Goal: Transaction & Acquisition: Purchase product/service

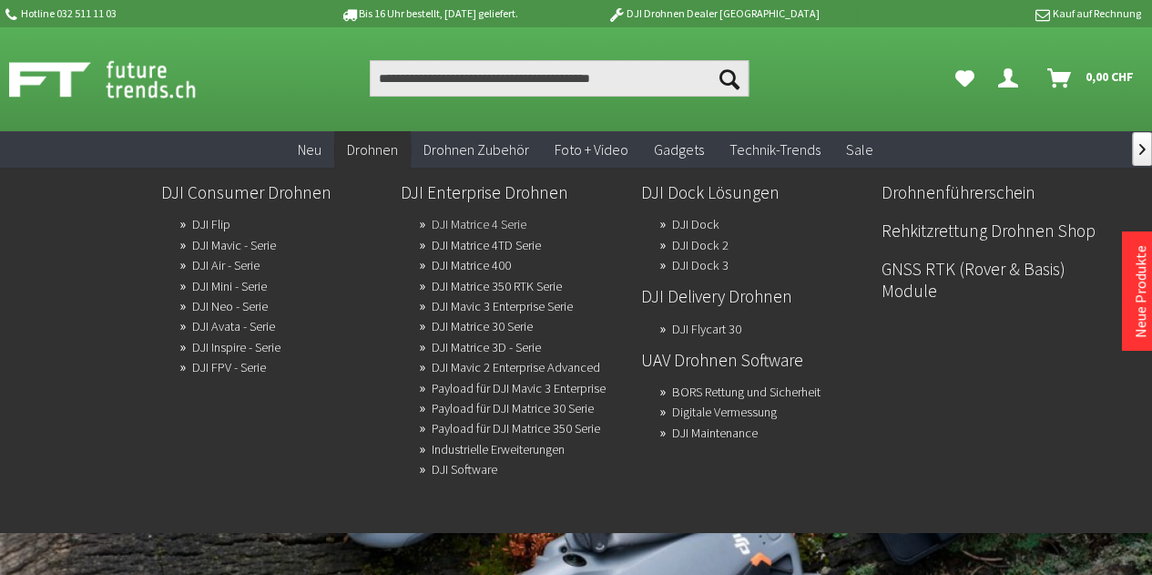
click at [477, 219] on link "DJI Matrice 4 Serie" at bounding box center [479, 223] width 95 height 25
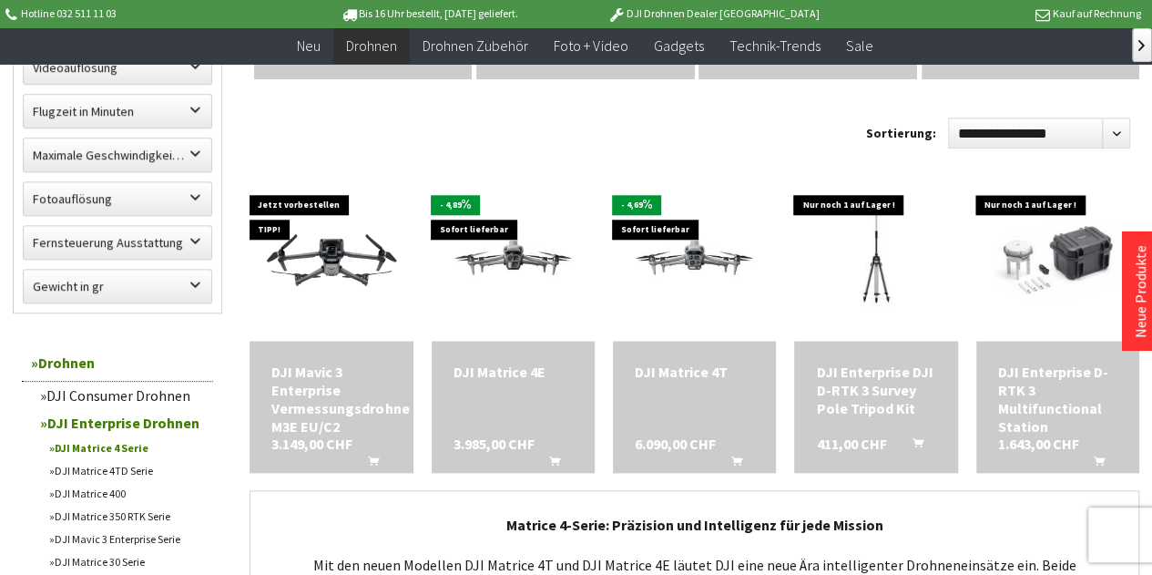
scroll to position [847, 0]
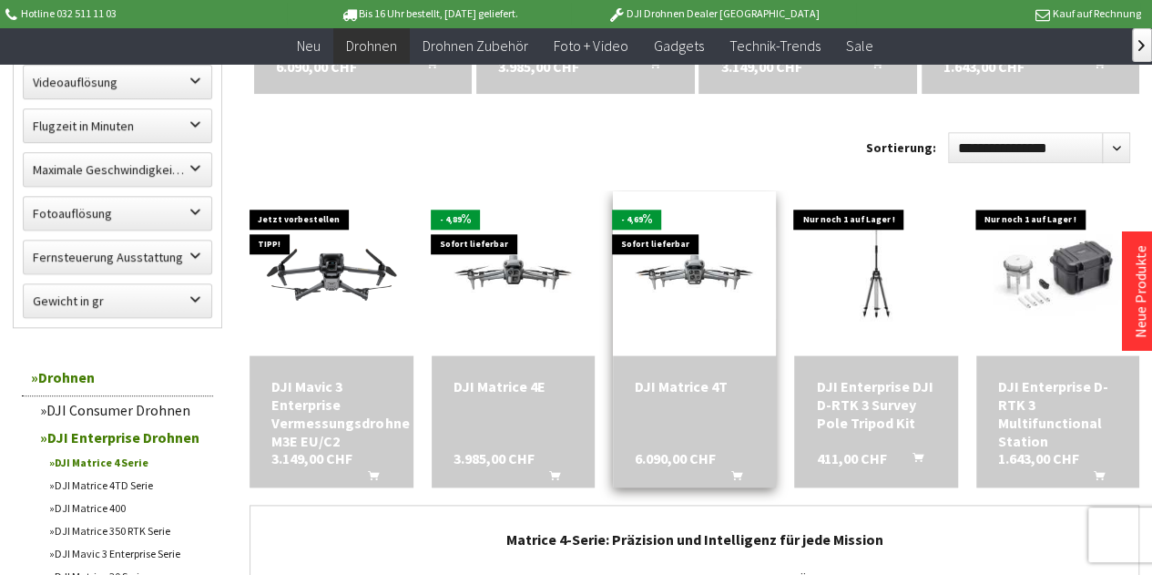
click at [719, 361] on div "DJI Matrice 4T 6.090,00 CHF In den Warenkorb" at bounding box center [694, 421] width 163 height 132
click at [703, 385] on div "DJI Matrice 4T" at bounding box center [694, 386] width 119 height 18
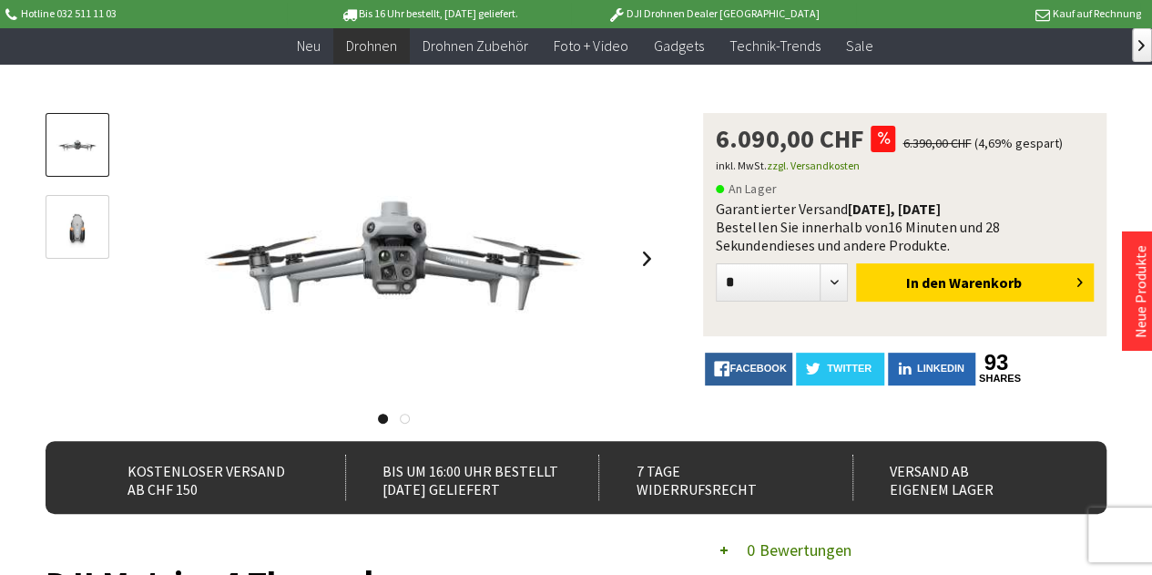
scroll to position [153, 0]
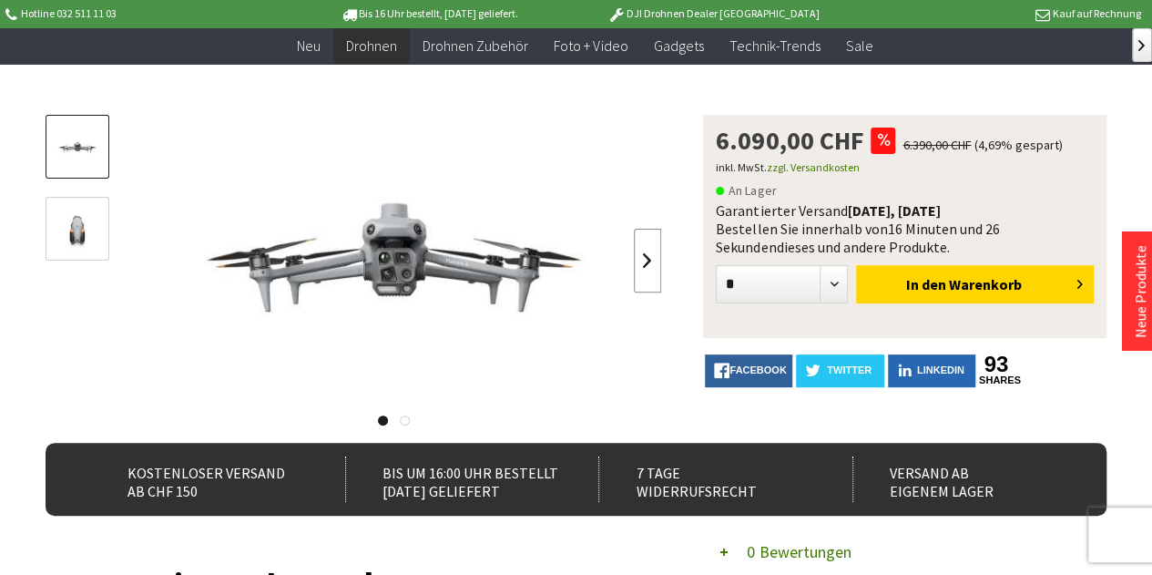
click at [647, 261] on link at bounding box center [647, 261] width 27 height 64
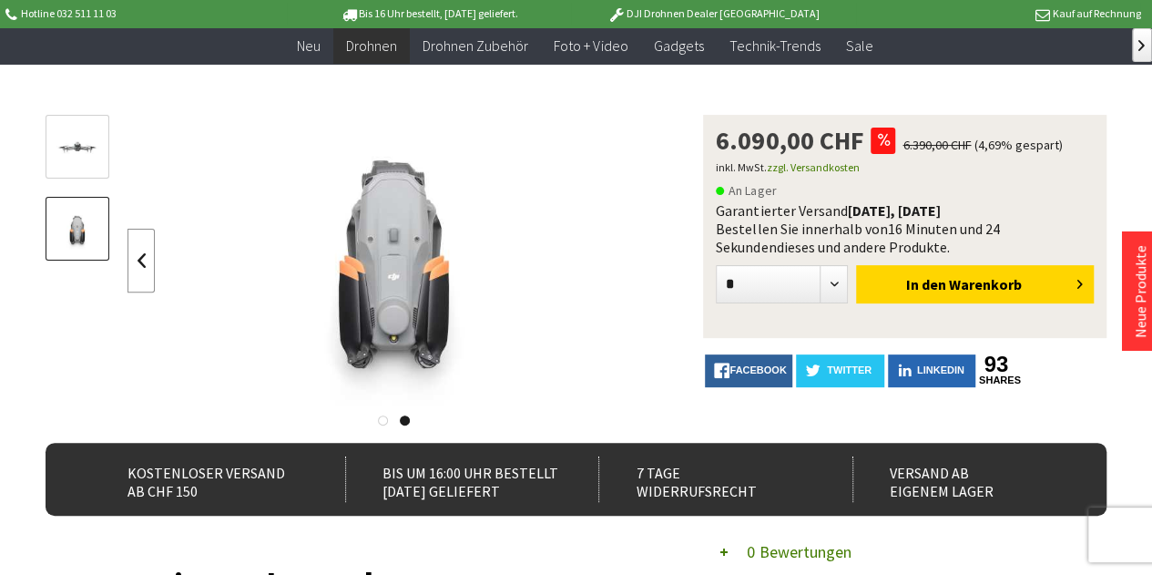
click at [152, 256] on link at bounding box center [140, 261] width 27 height 64
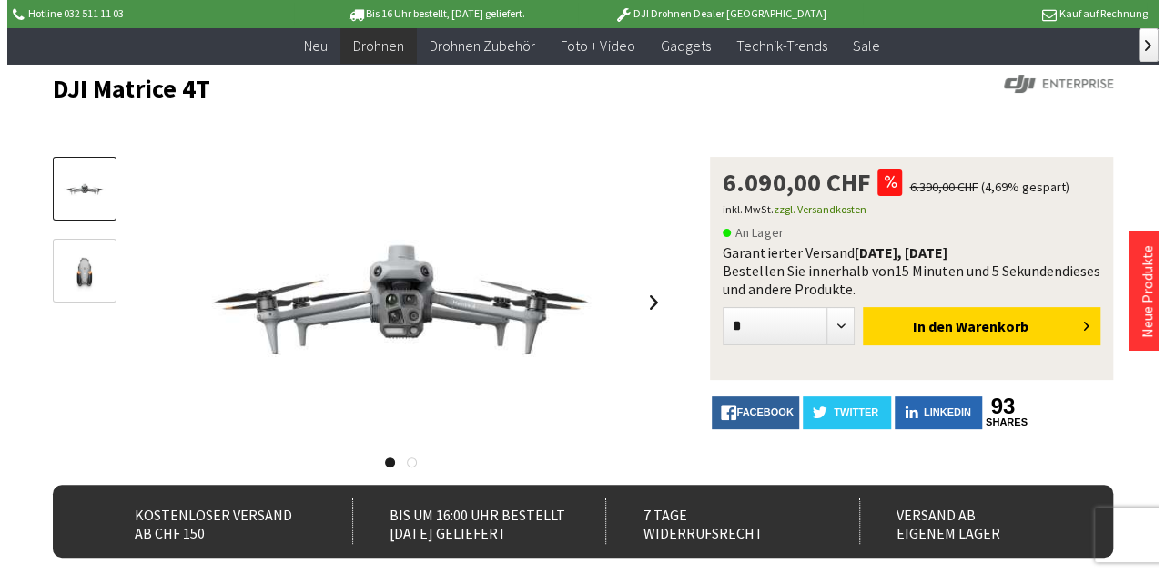
scroll to position [112, 0]
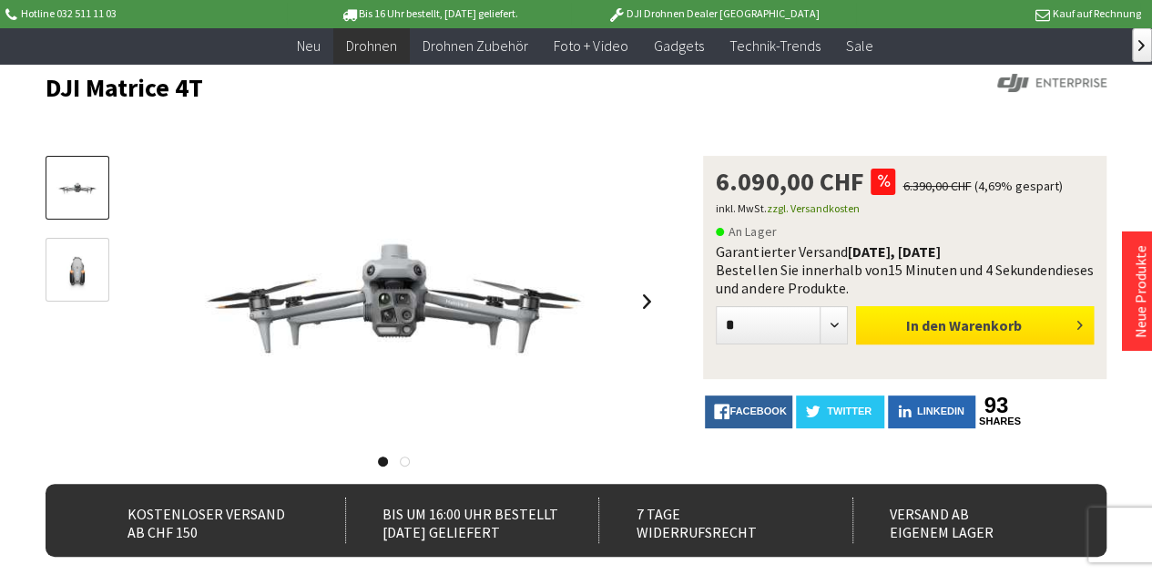
click at [1022, 319] on button "In den Warenkorb" at bounding box center [975, 325] width 238 height 38
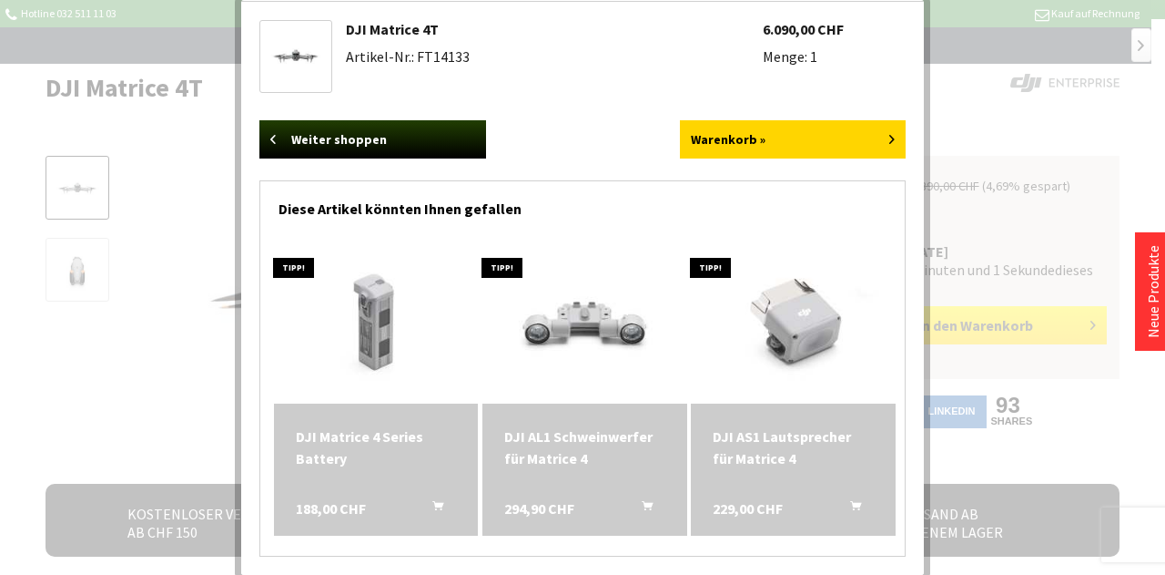
scroll to position [36, 0]
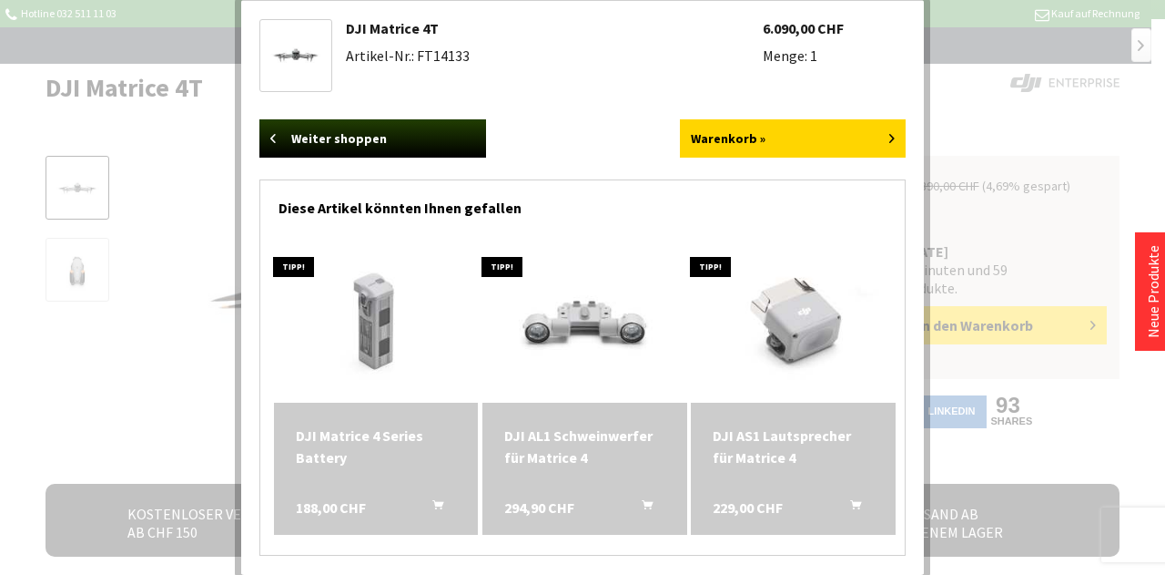
click at [321, 449] on div "DJI Matrice 4 Series Battery" at bounding box center [376, 446] width 161 height 44
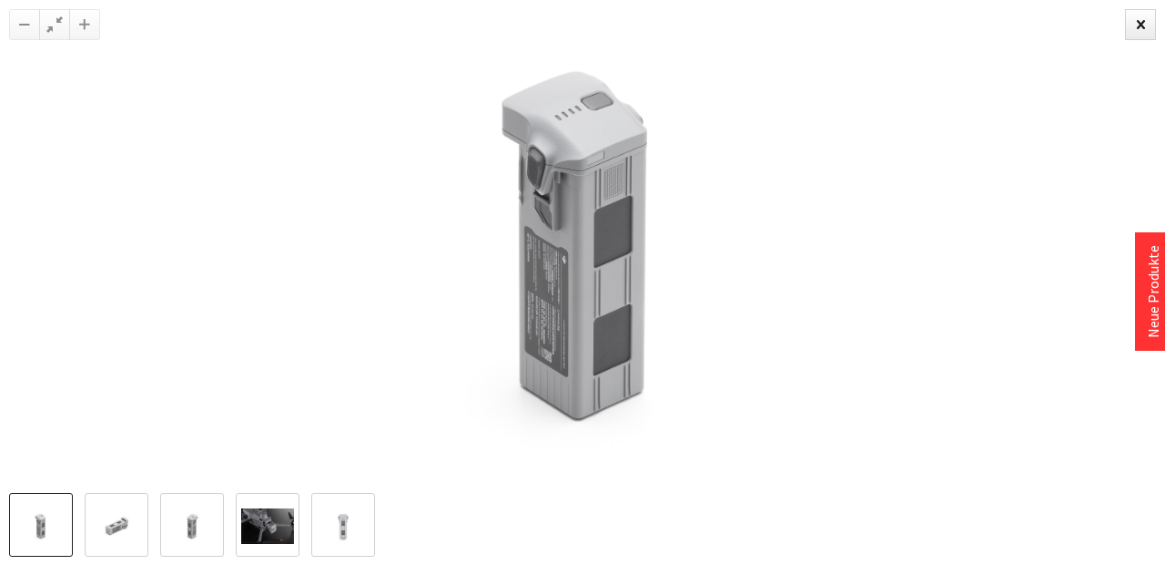
click at [171, 416] on div at bounding box center [582, 246] width 1165 height 493
click at [262, 535] on img at bounding box center [267, 526] width 53 height 36
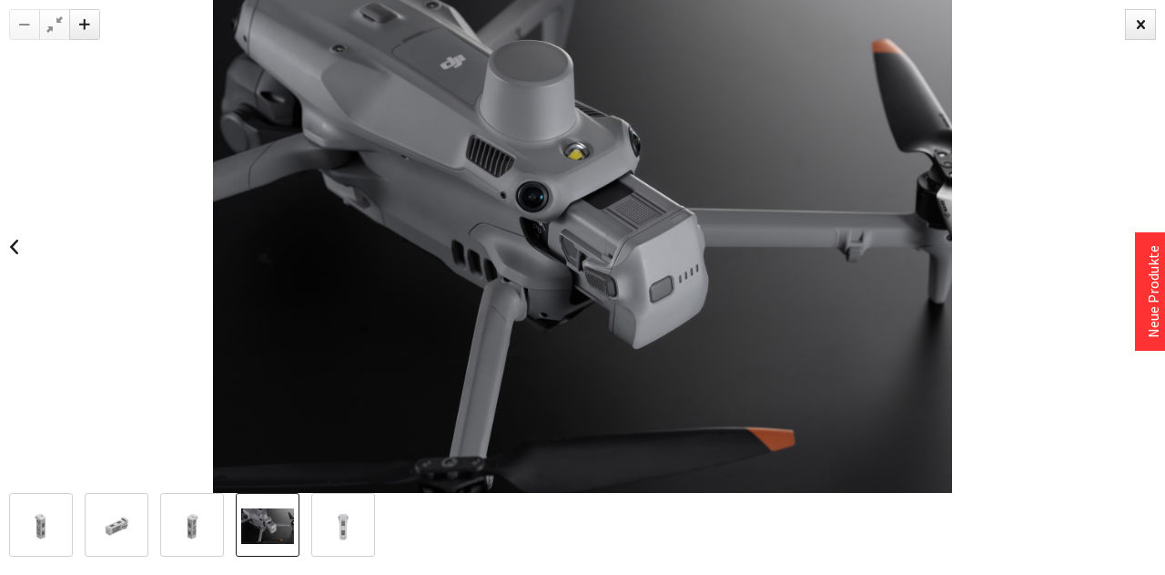
click at [191, 528] on img at bounding box center [192, 526] width 53 height 36
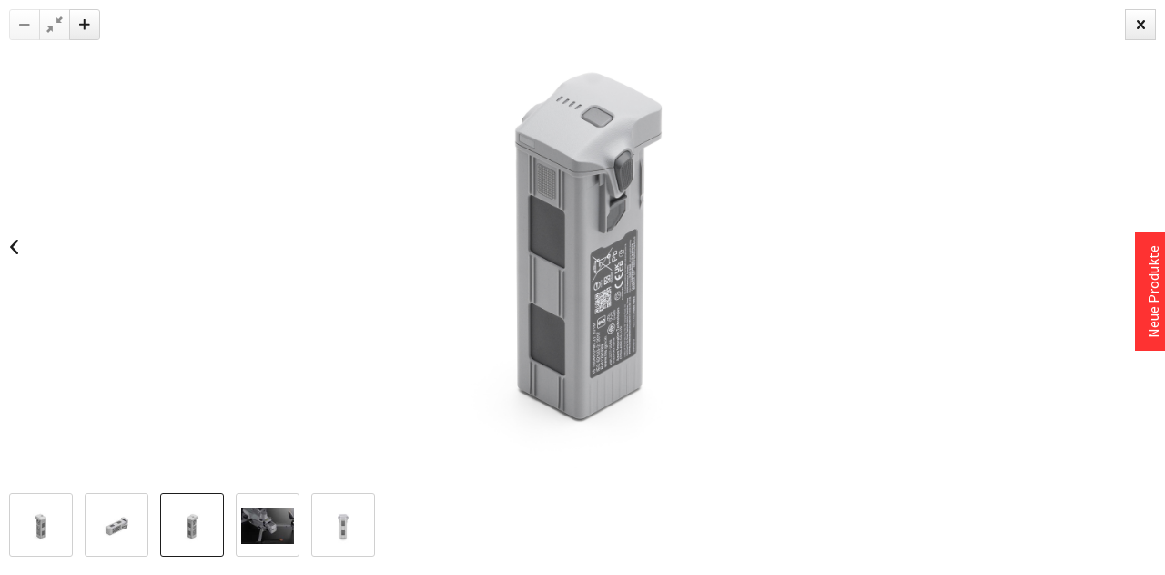
click at [129, 523] on img at bounding box center [116, 526] width 53 height 36
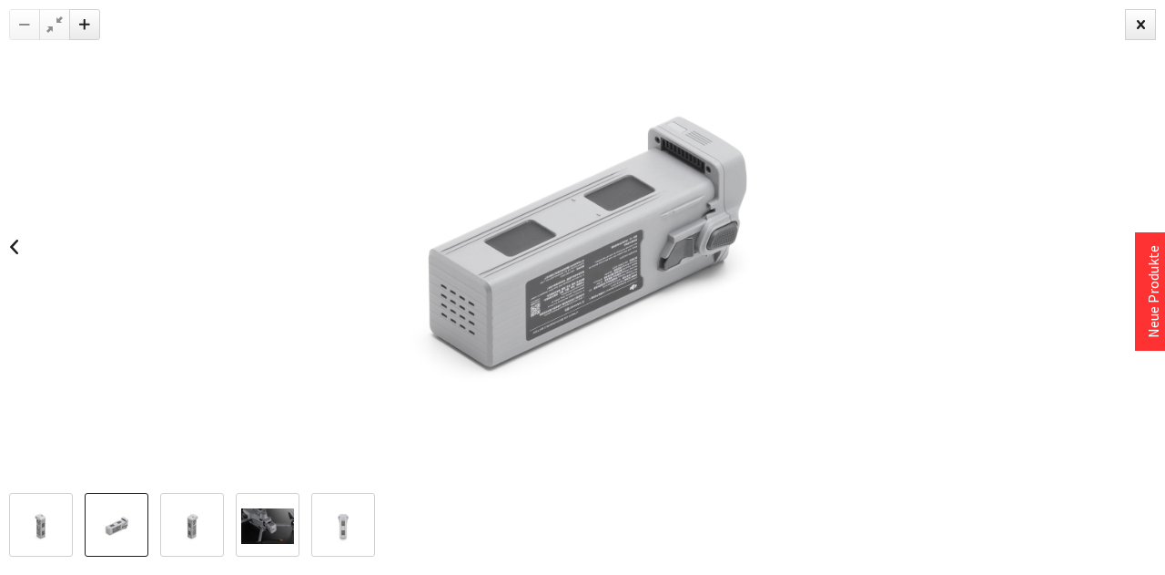
click at [46, 515] on img at bounding box center [41, 526] width 53 height 36
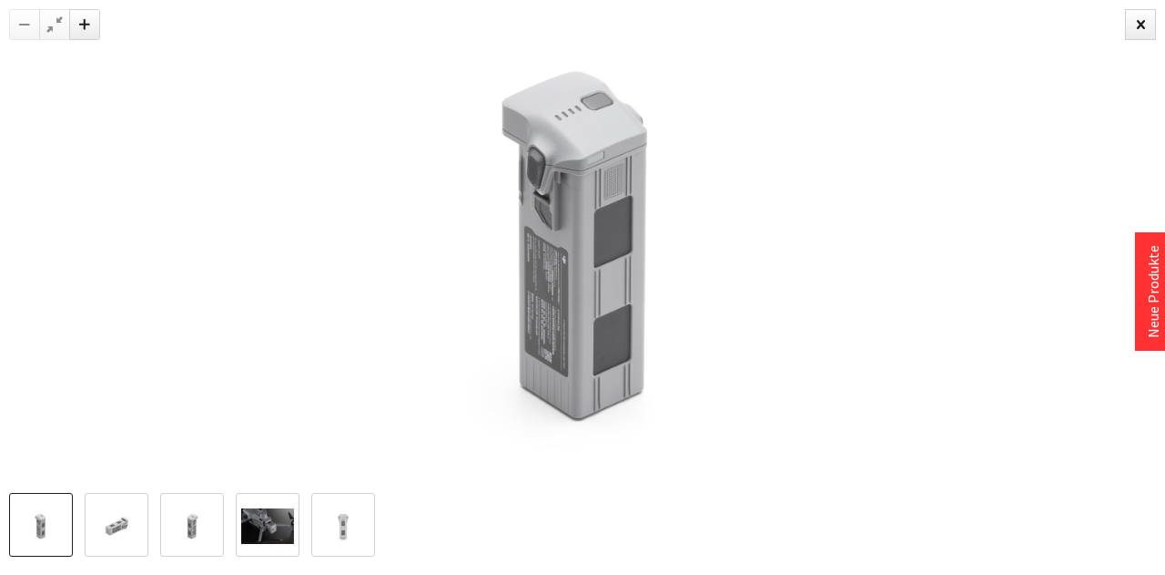
click at [143, 523] on img at bounding box center [116, 526] width 53 height 36
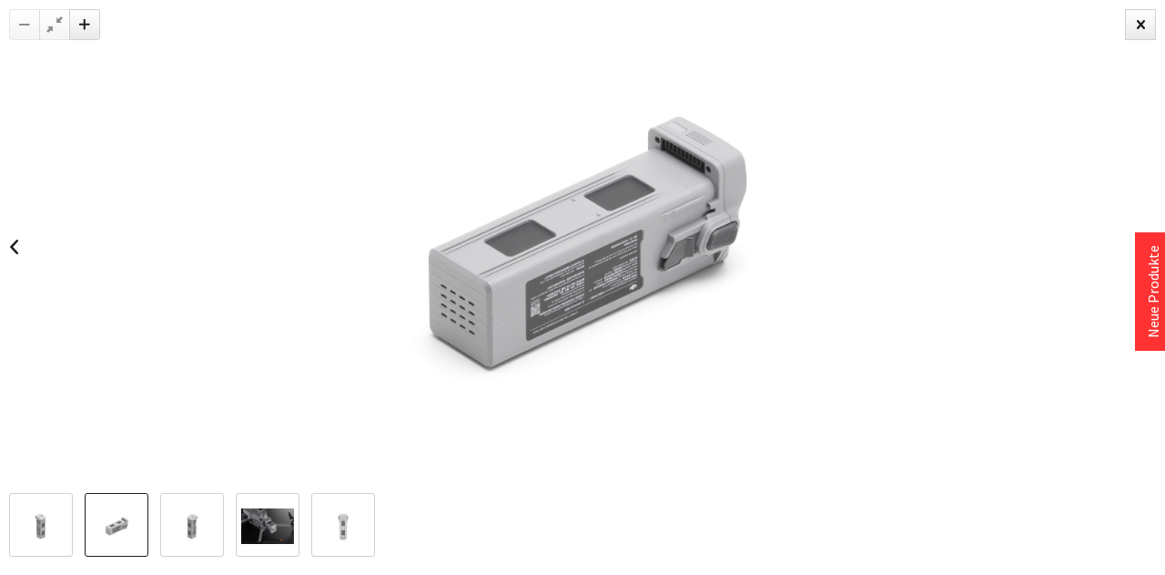
click at [206, 524] on img at bounding box center [192, 526] width 53 height 36
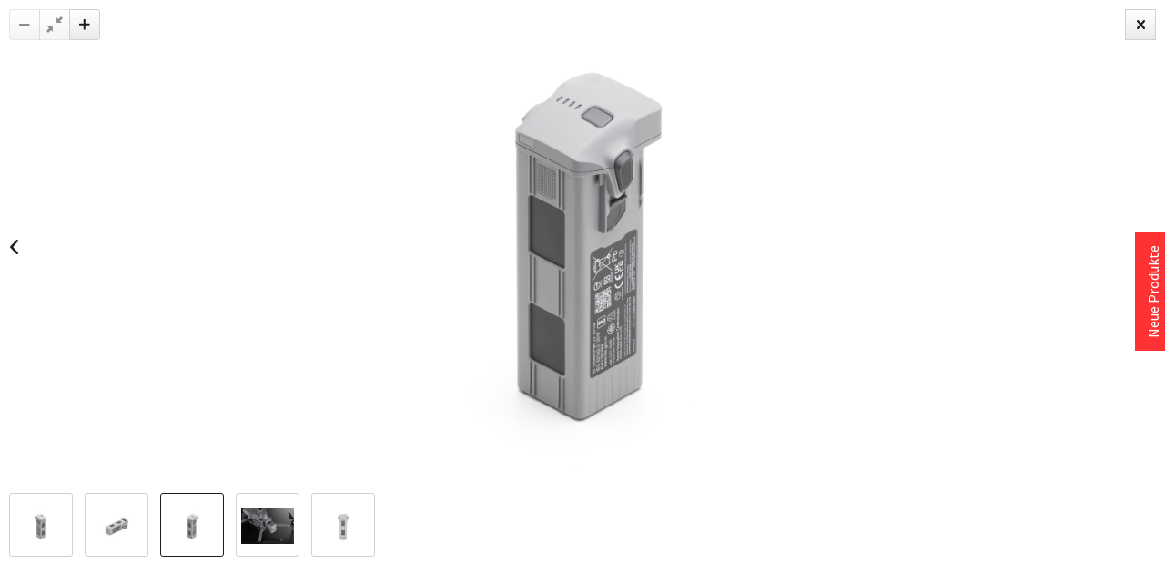
click at [270, 524] on img at bounding box center [267, 526] width 53 height 36
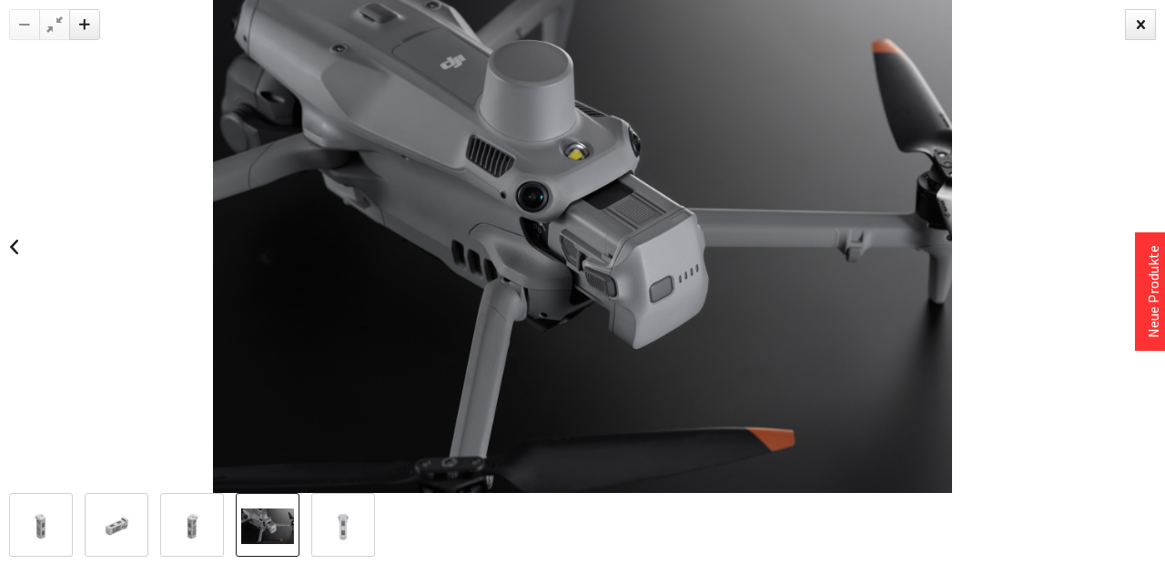
click at [342, 521] on img at bounding box center [343, 526] width 53 height 36
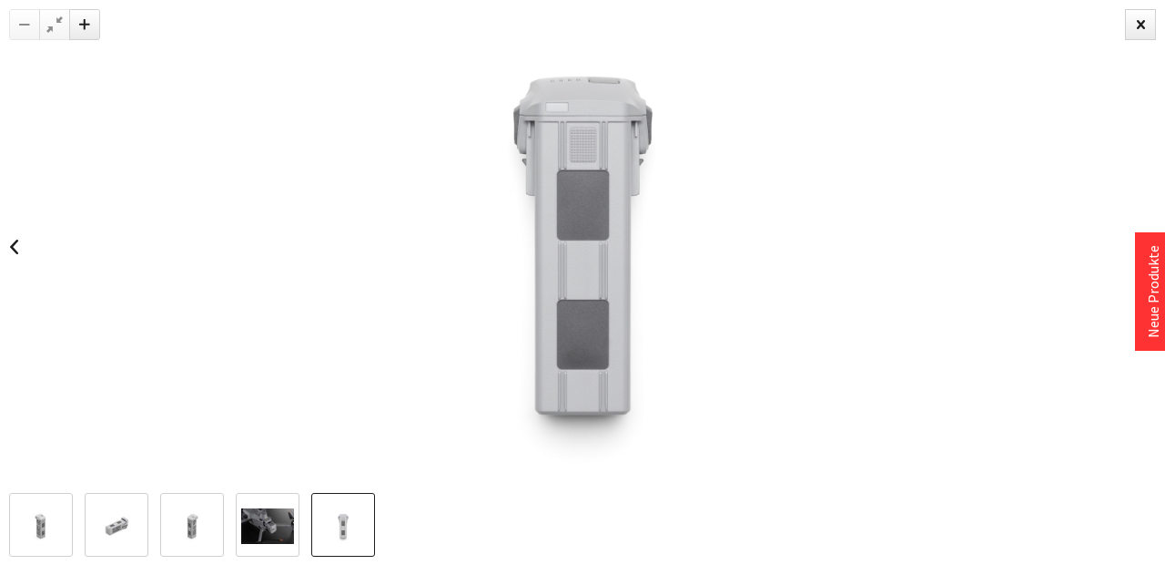
click at [200, 541] on img at bounding box center [192, 526] width 53 height 36
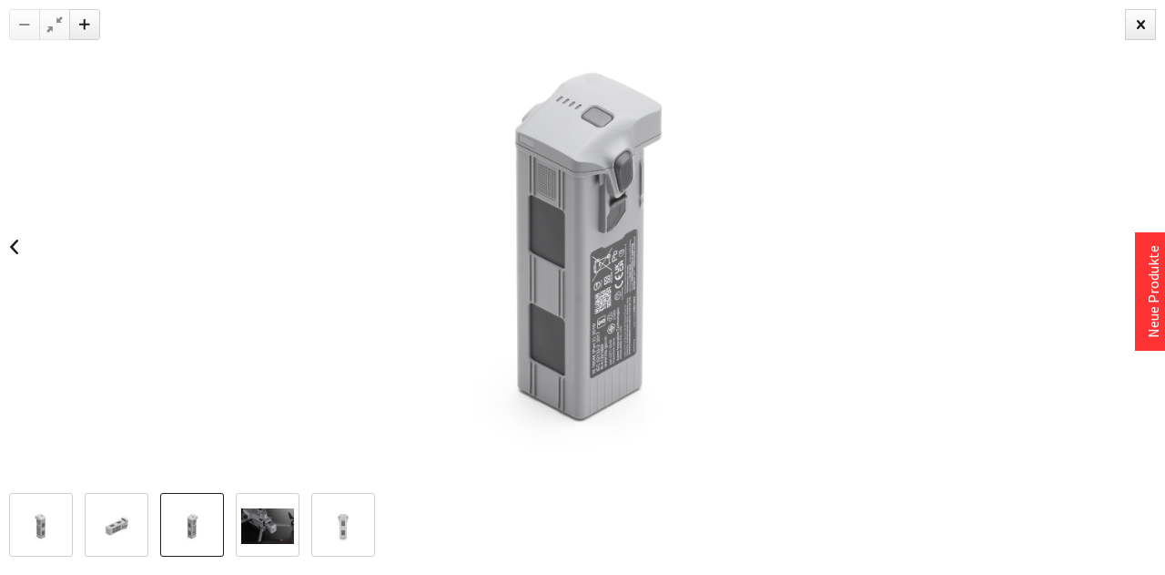
click at [106, 515] on img at bounding box center [116, 526] width 53 height 36
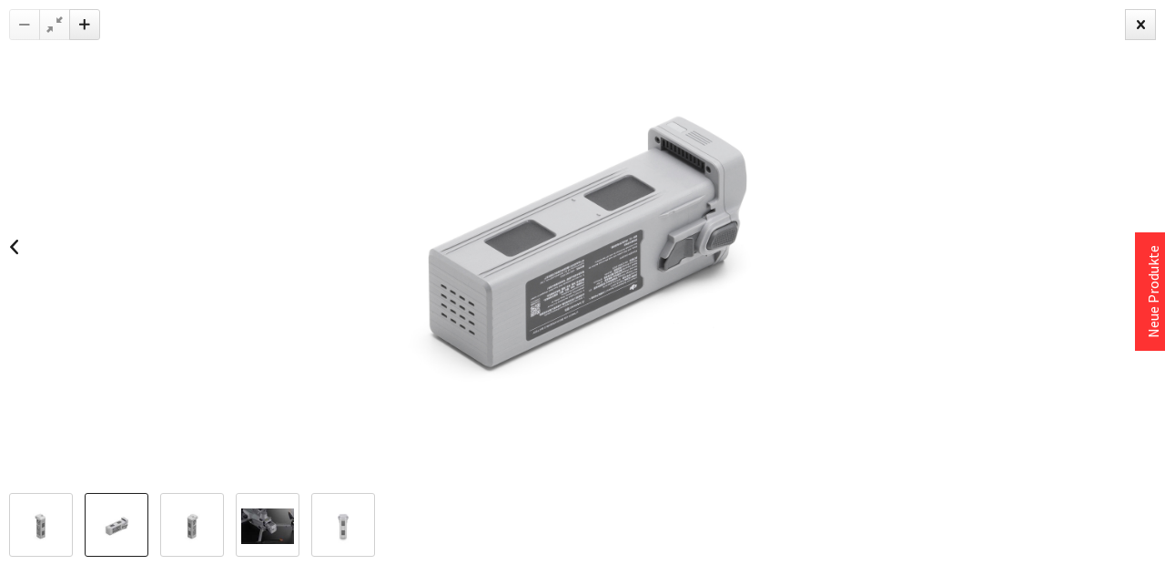
click at [38, 510] on img at bounding box center [41, 526] width 53 height 36
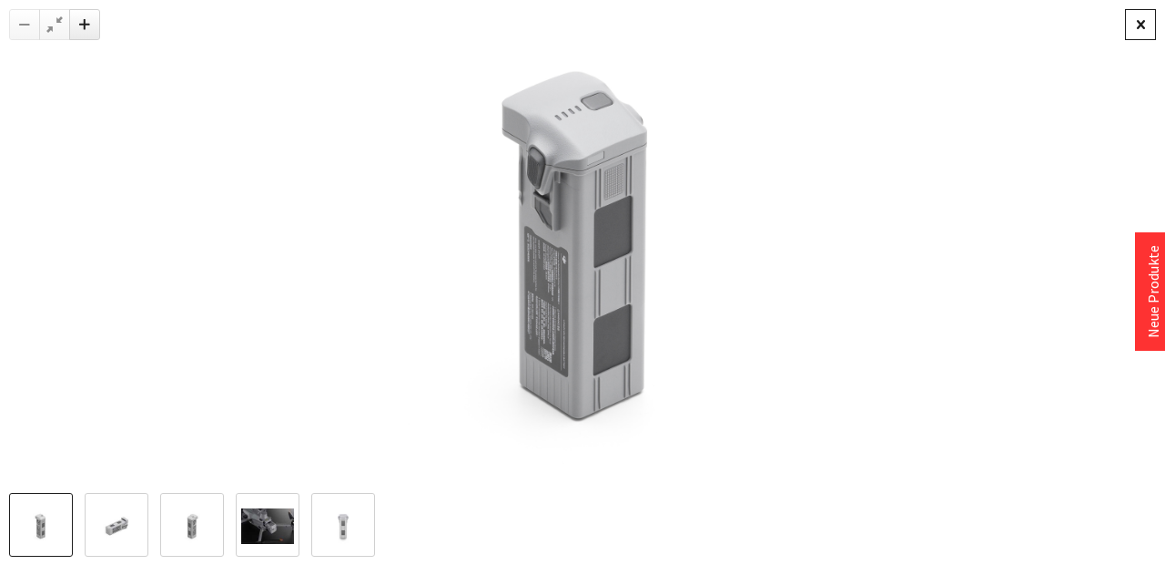
click at [1134, 27] on div at bounding box center [1140, 24] width 31 height 31
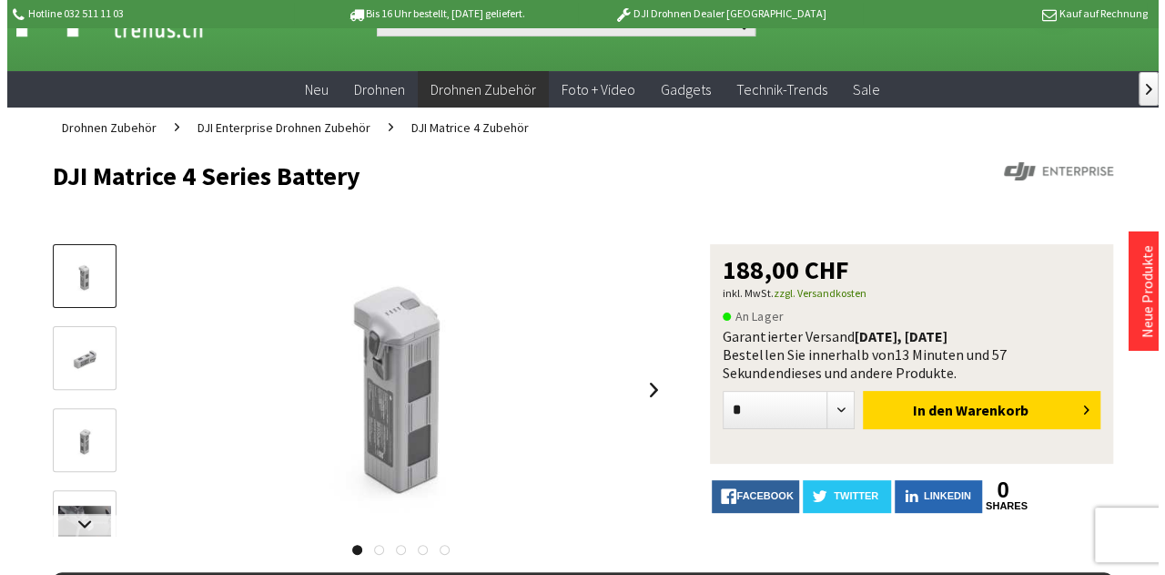
scroll to position [117, 0]
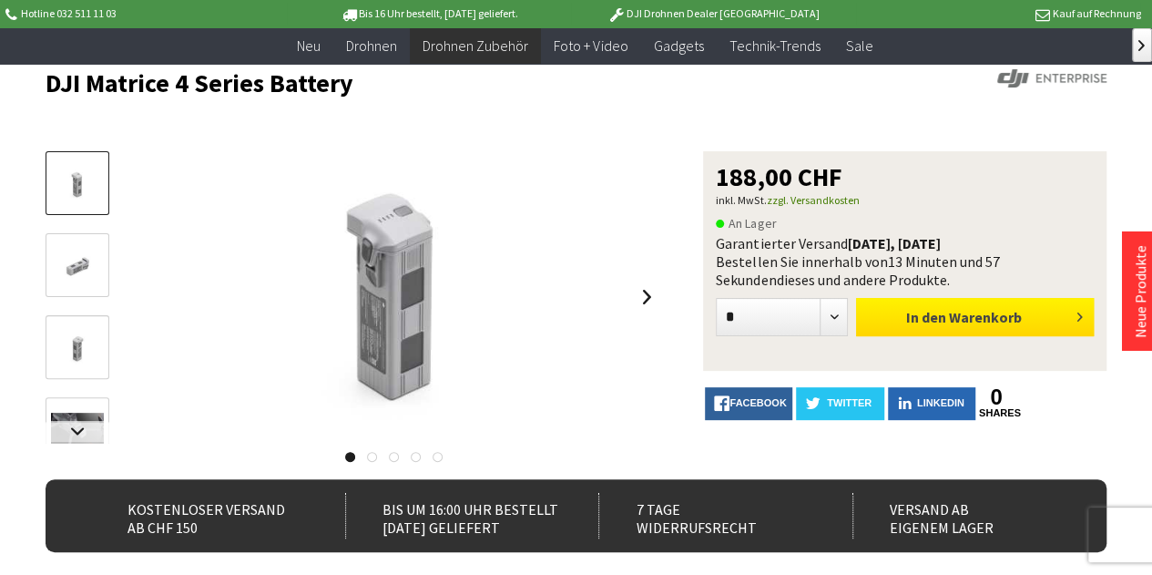
click at [1025, 321] on button "In den Warenkorb" at bounding box center [975, 317] width 238 height 38
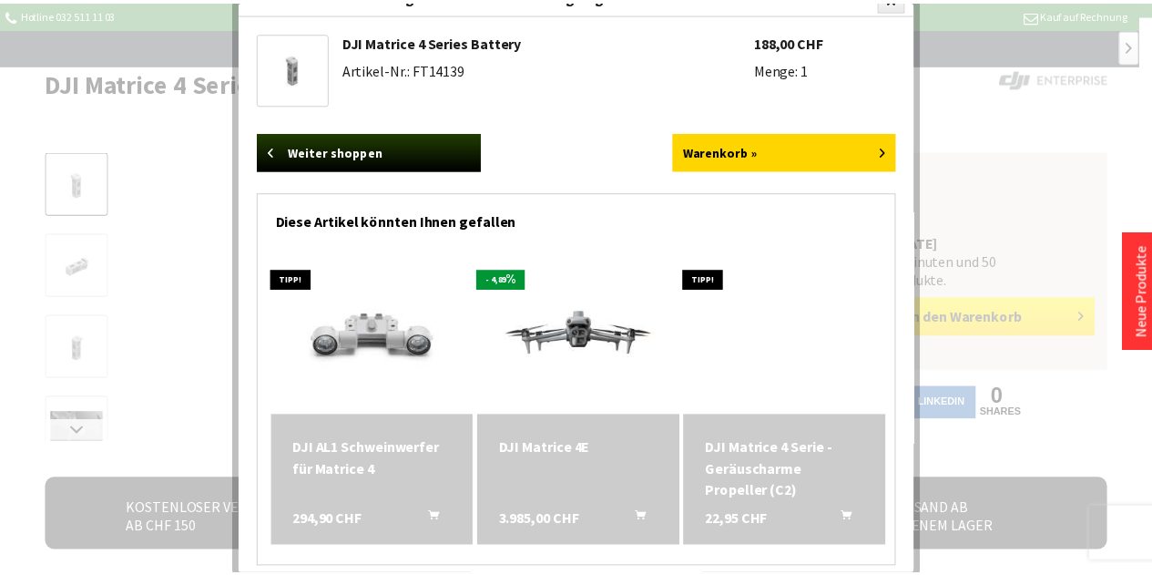
scroll to position [24, 0]
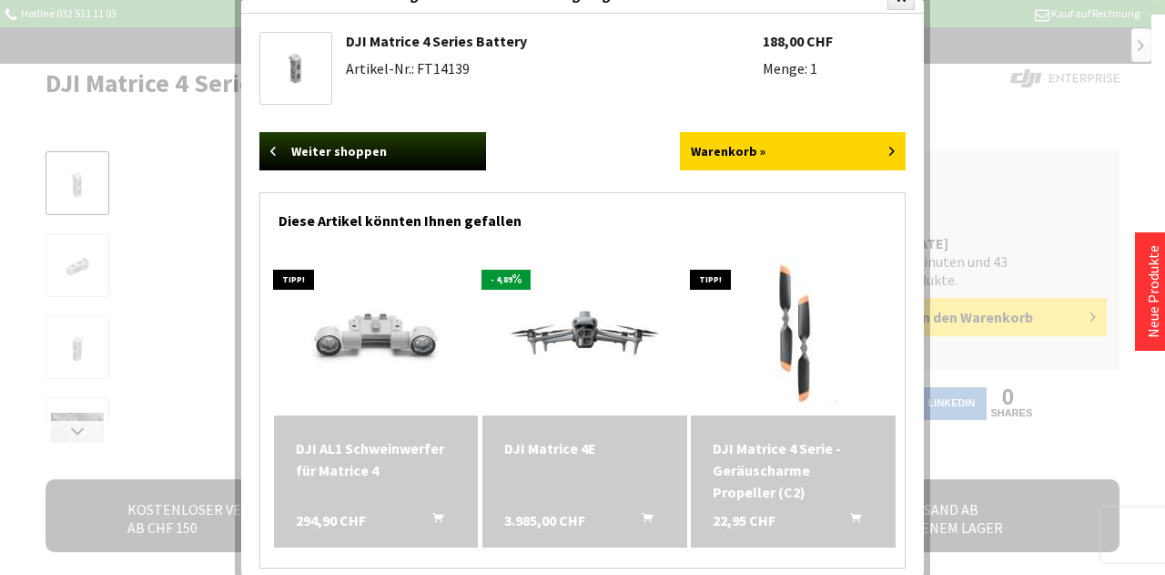
click at [1064, 177] on div at bounding box center [582, 287] width 1165 height 575
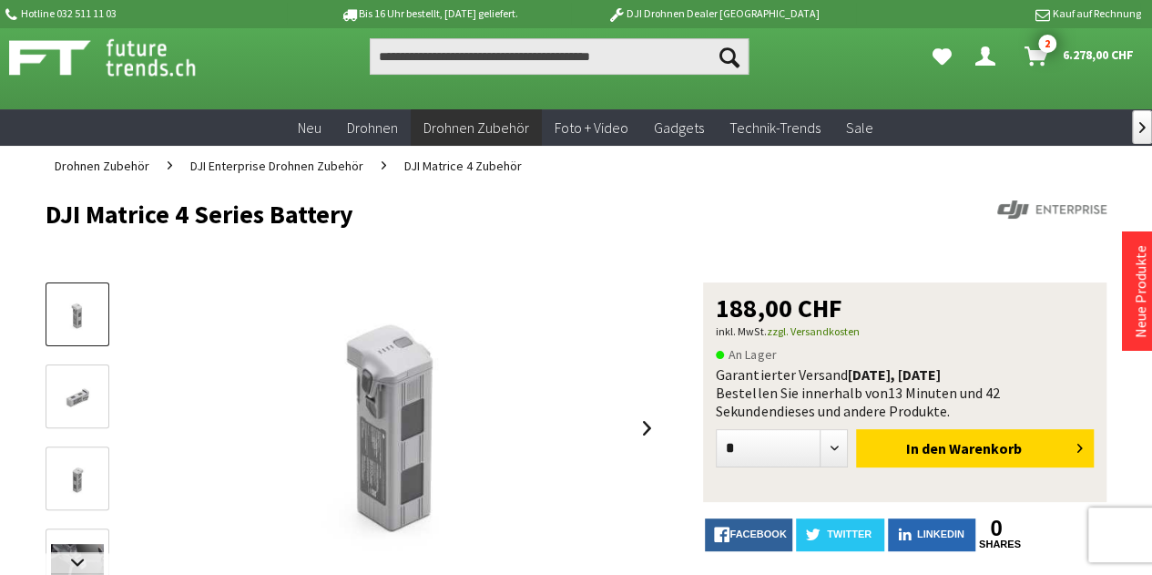
scroll to position [0, 0]
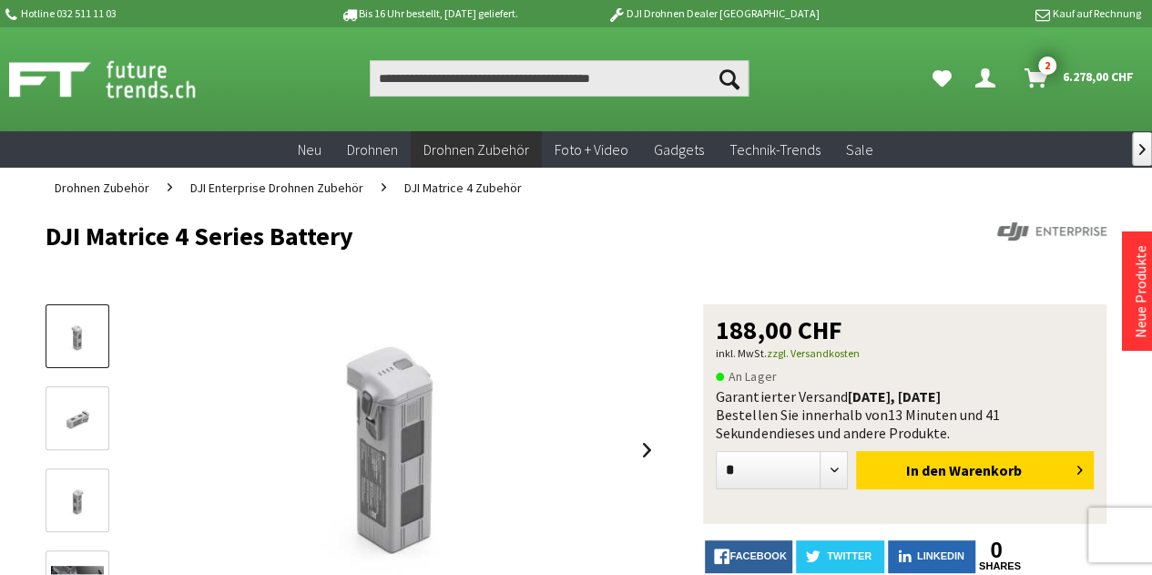
click at [1038, 69] on span "2" at bounding box center [1047, 65] width 18 height 18
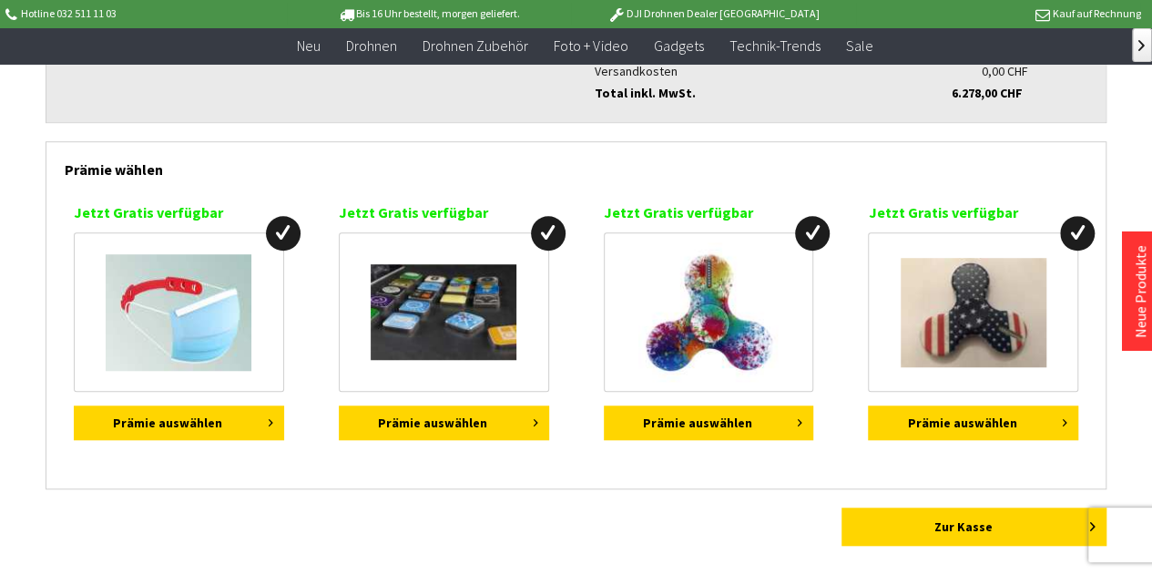
scroll to position [527, 0]
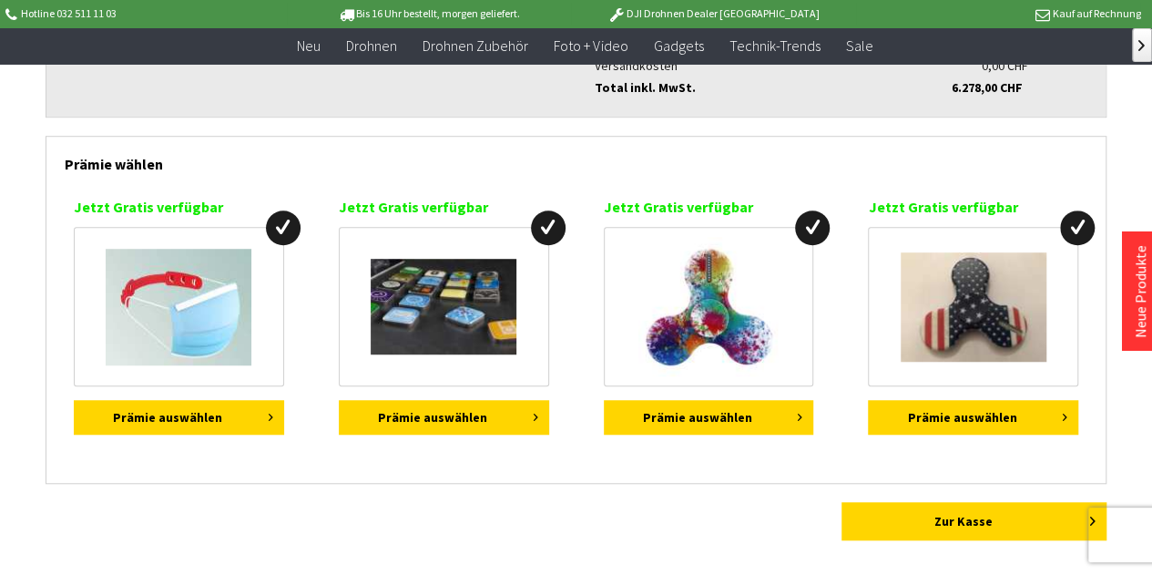
click at [134, 502] on div "Zur Kasse" at bounding box center [576, 521] width 1061 height 38
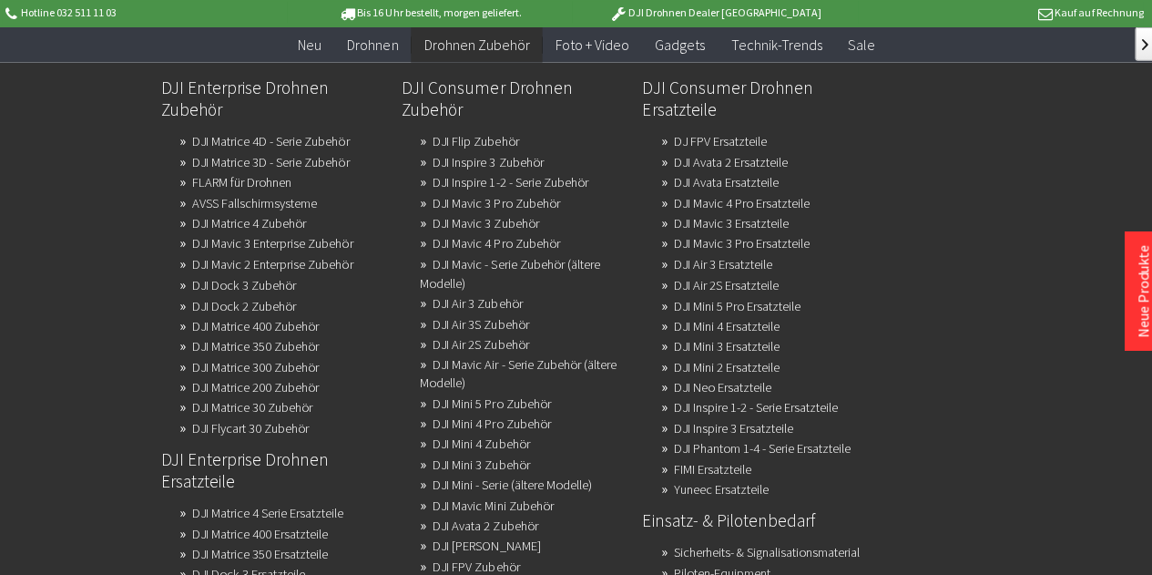
scroll to position [181, 0]
click at [771, 341] on link "DJI Mini 3 Ersatzteile" at bounding box center [725, 345] width 106 height 25
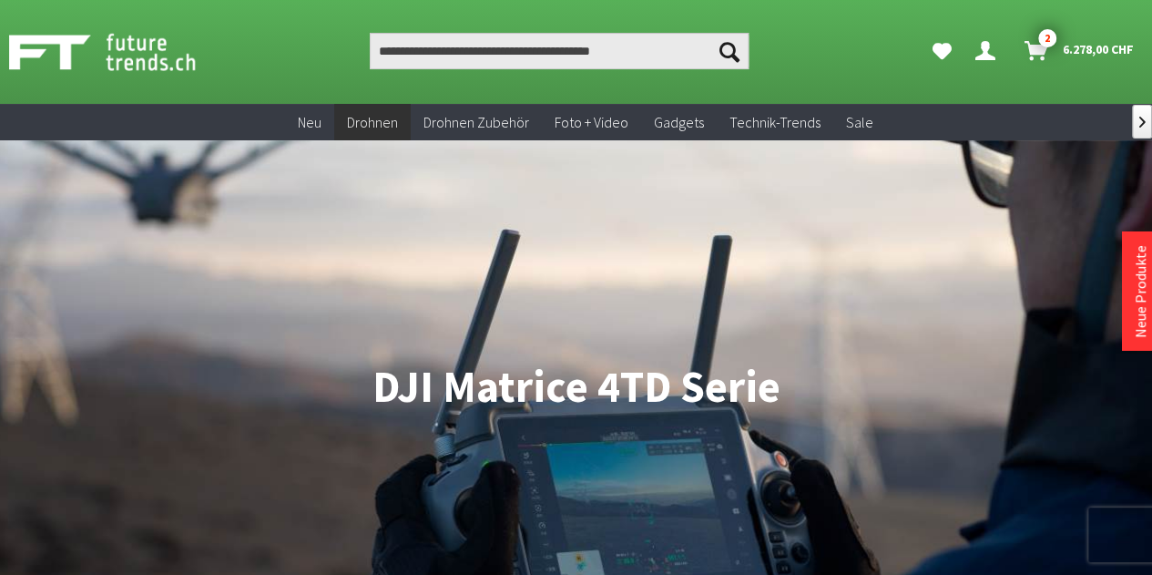
scroll to position [29, 0]
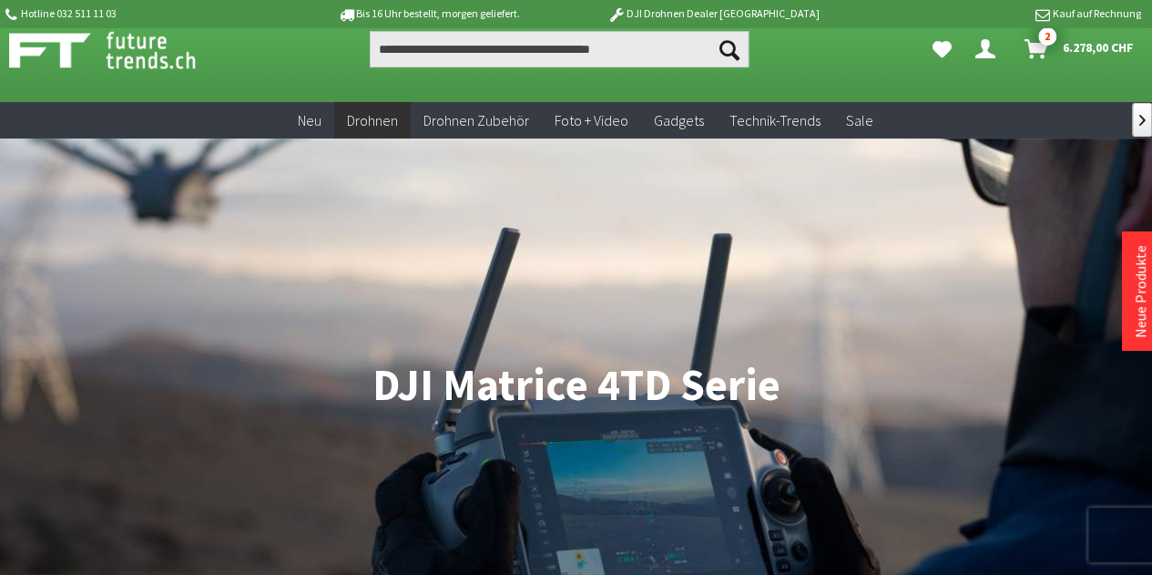
click at [453, 123] on span "Drohnen Zubehör" at bounding box center [476, 120] width 106 height 18
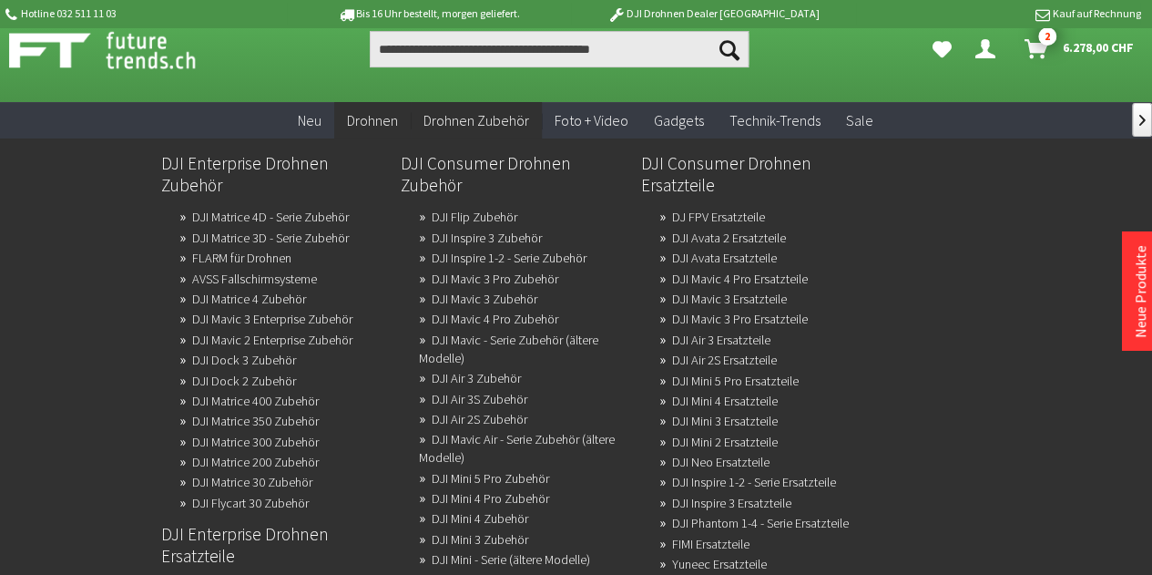
scroll to position [72, 0]
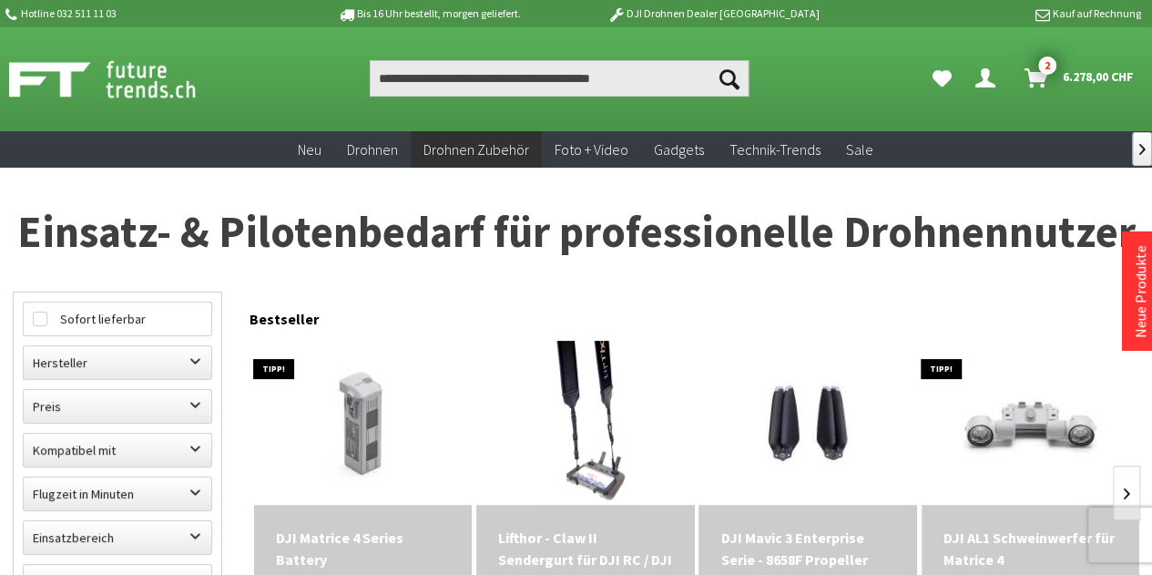
click at [492, 167] on link "Drohnen Zubehör" at bounding box center [476, 149] width 131 height 37
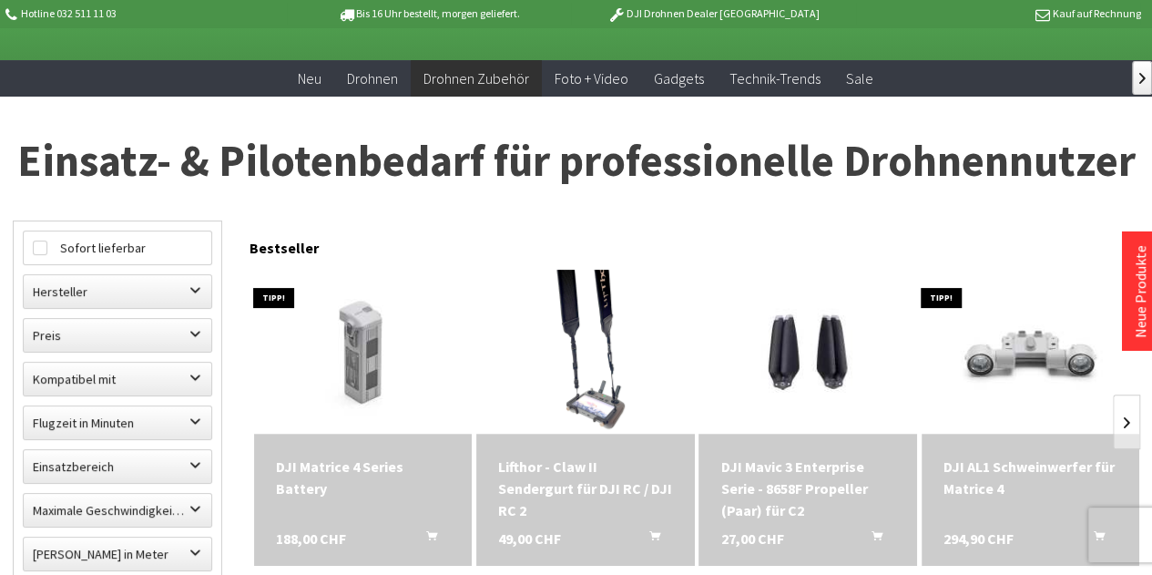
scroll to position [74, 0]
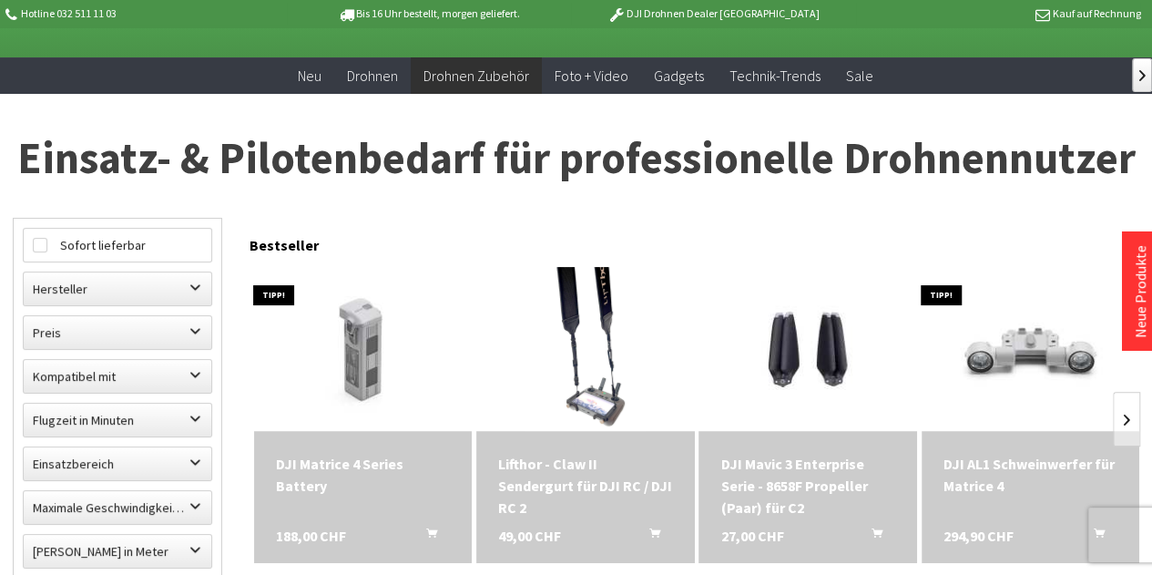
click at [514, 59] on link "Drohnen Zubehör" at bounding box center [476, 75] width 131 height 37
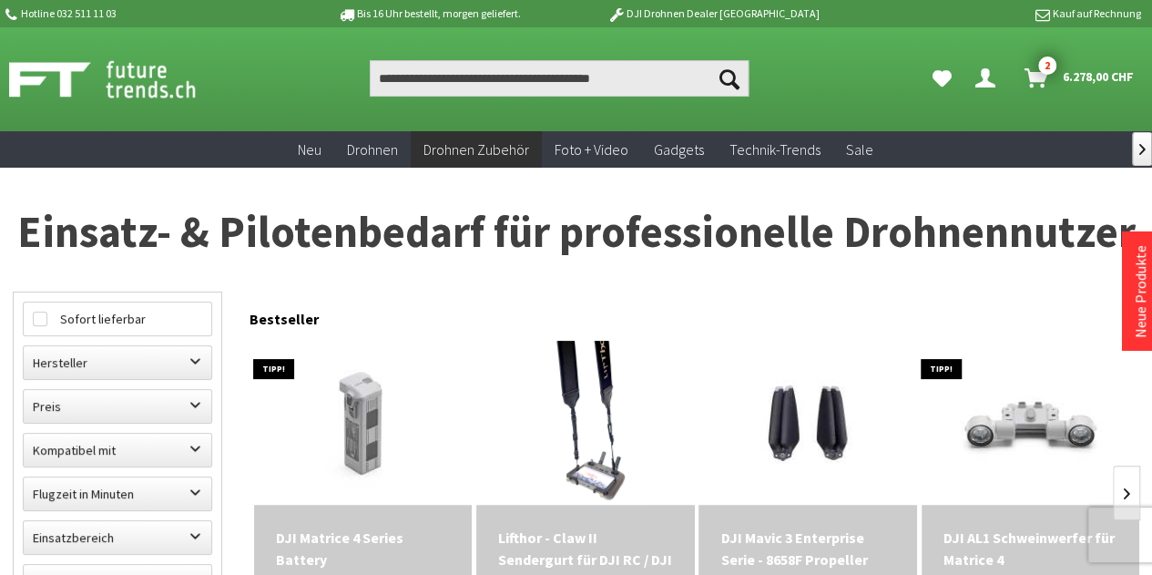
click at [110, 462] on label "Kompatibel mit" at bounding box center [118, 449] width 188 height 33
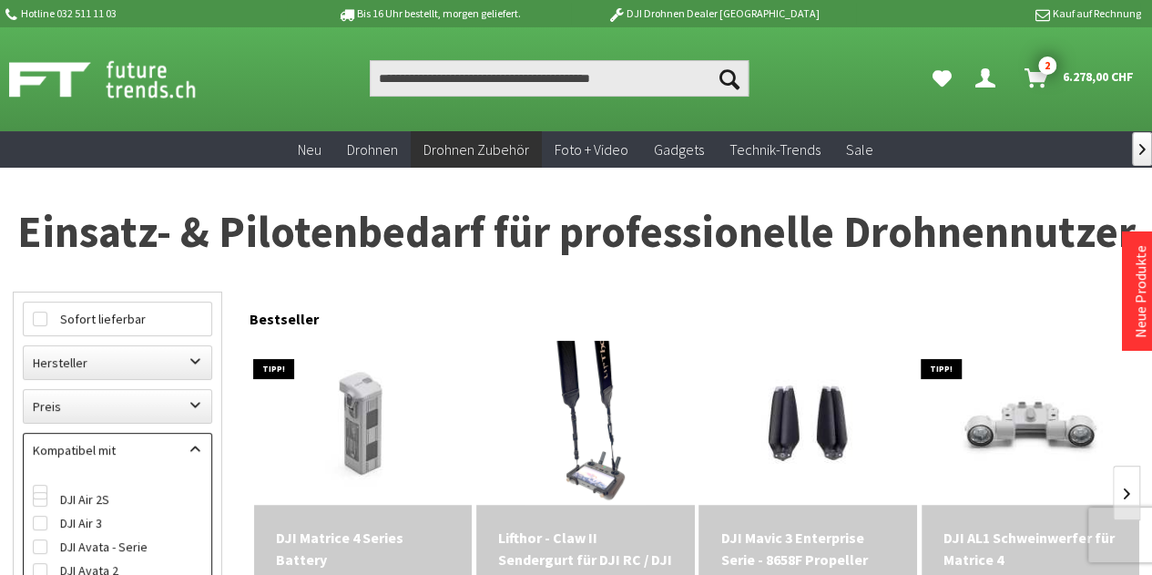
click at [485, 136] on link "Drohnen Zubehör" at bounding box center [476, 149] width 131 height 37
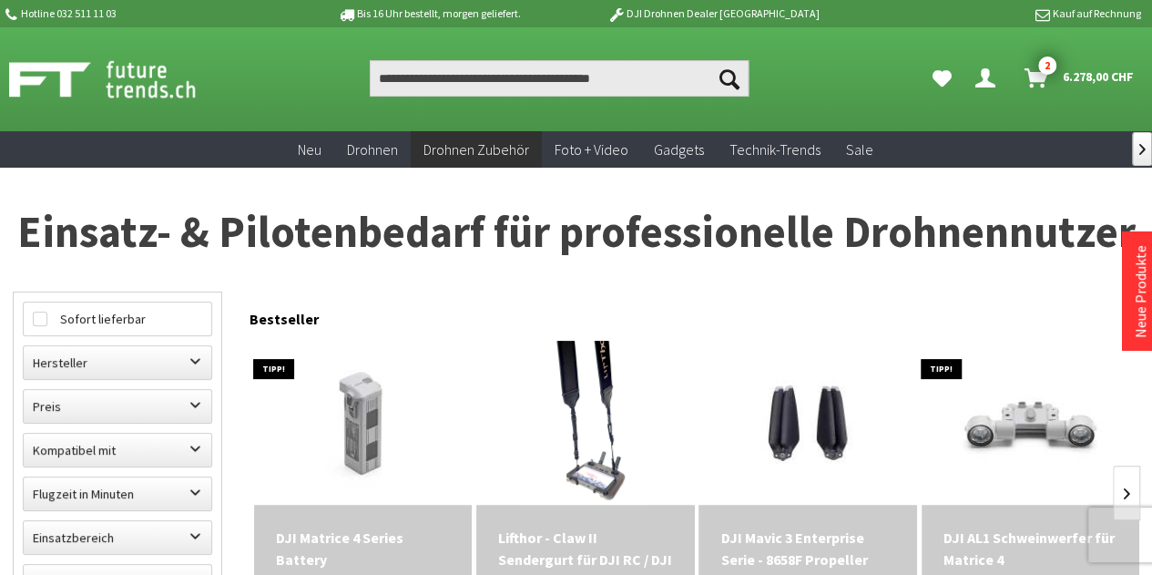
click at [506, 158] on link "Drohnen Zubehör" at bounding box center [476, 149] width 131 height 37
click at [445, 140] on span "Drohnen Zubehör" at bounding box center [476, 149] width 106 height 18
click at [462, 157] on span "Drohnen Zubehör" at bounding box center [476, 149] width 106 height 18
click at [364, 149] on span "Drohnen" at bounding box center [372, 149] width 51 height 18
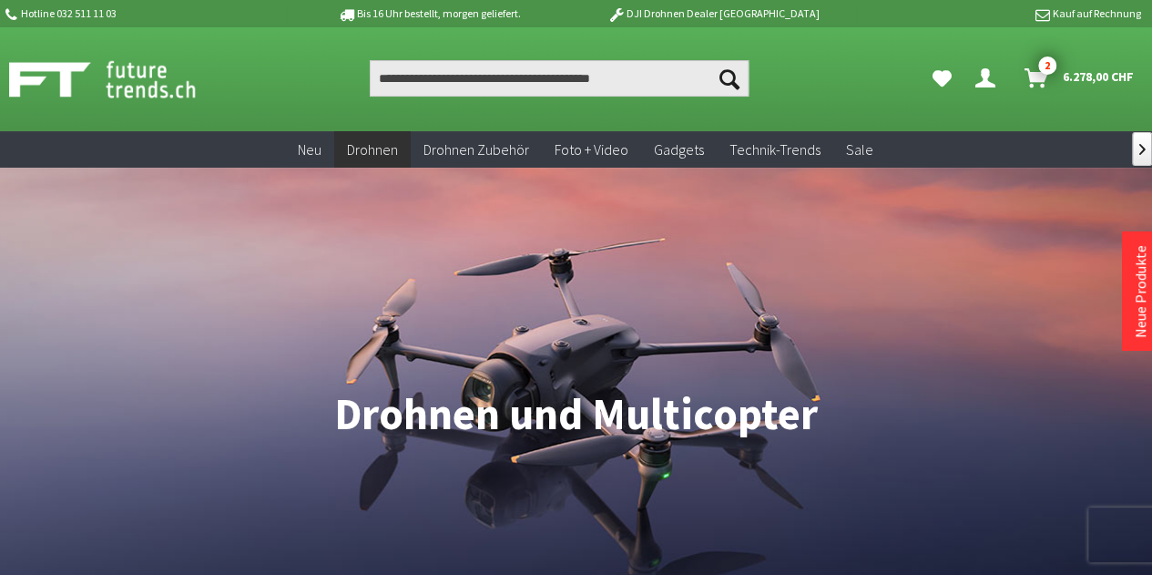
click at [466, 155] on span "Drohnen Zubehör" at bounding box center [476, 149] width 106 height 18
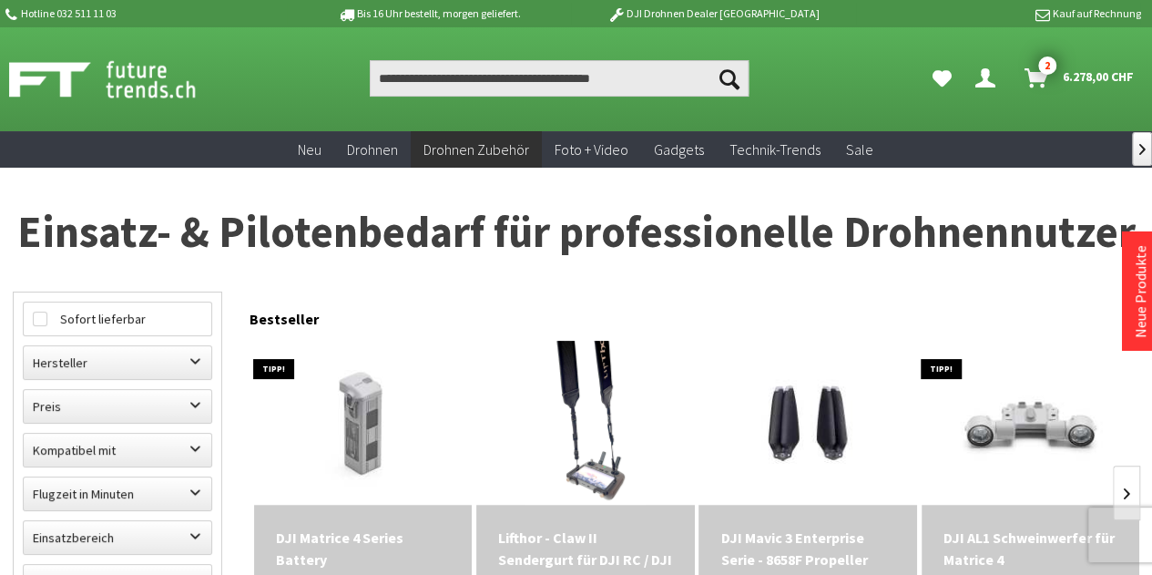
click at [447, 152] on span "Drohnen Zubehör" at bounding box center [476, 149] width 106 height 18
click at [491, 157] on span "Drohnen Zubehör" at bounding box center [476, 149] width 106 height 18
click at [605, 153] on span "Foto + Video" at bounding box center [591, 149] width 74 height 18
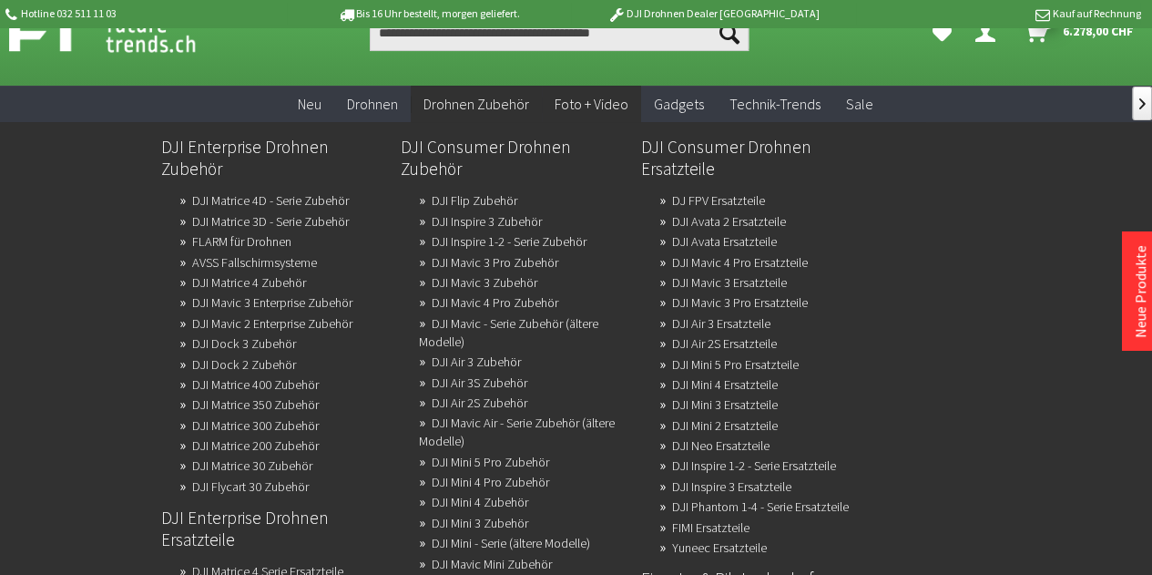
scroll to position [119, 0]
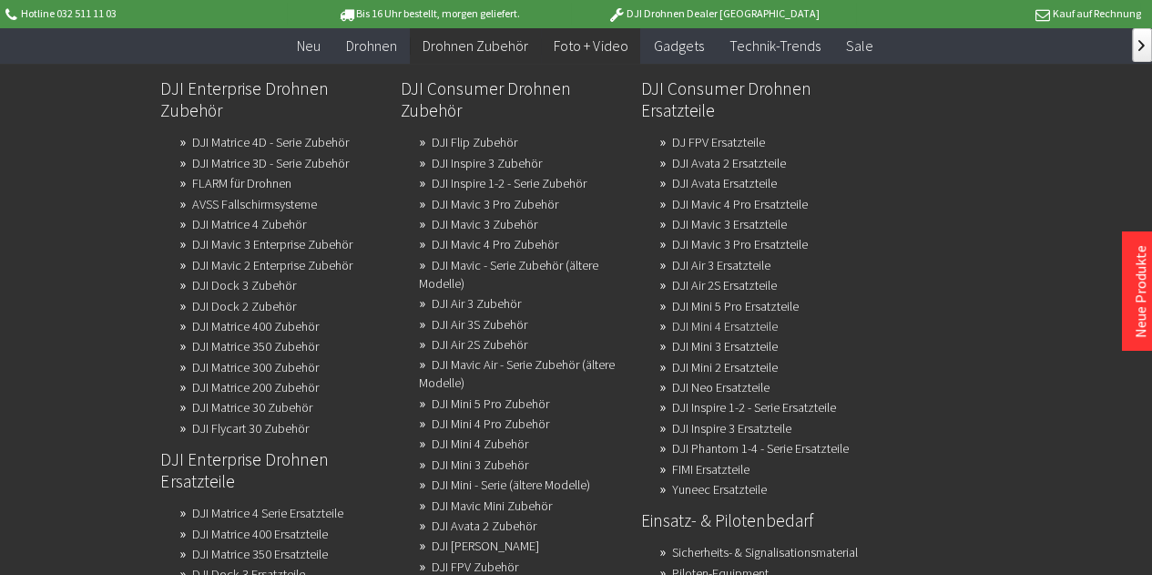
click at [778, 331] on link "DJI Mini 4 Ersatzteile" at bounding box center [725, 325] width 106 height 25
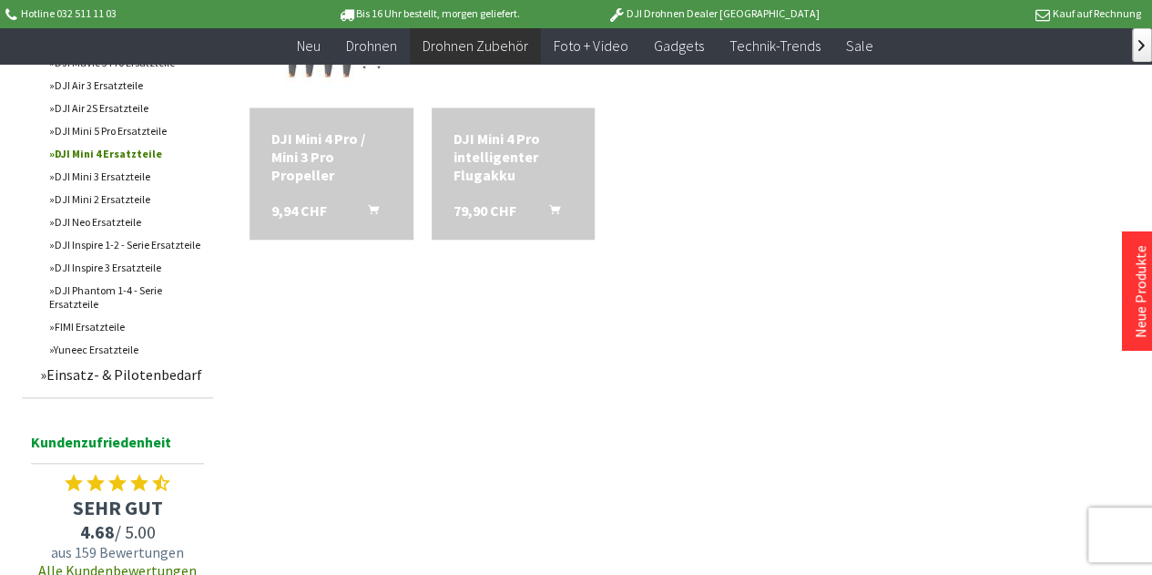
scroll to position [748, 0]
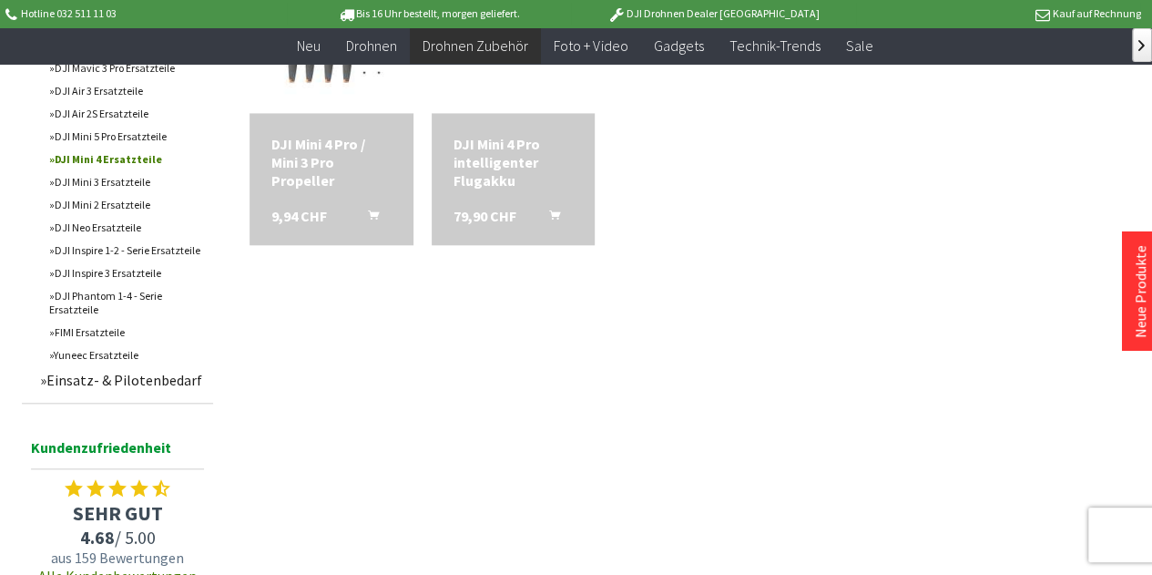
click at [89, 148] on link "DJI Mini 5 Pro Ersatzteile" at bounding box center [126, 136] width 173 height 23
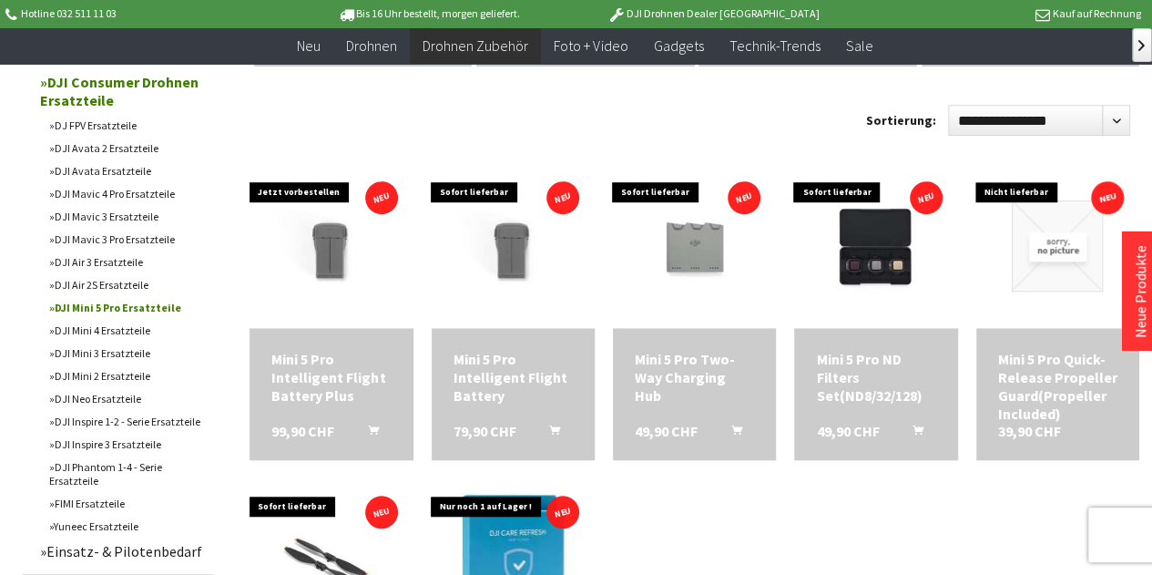
scroll to position [446, 0]
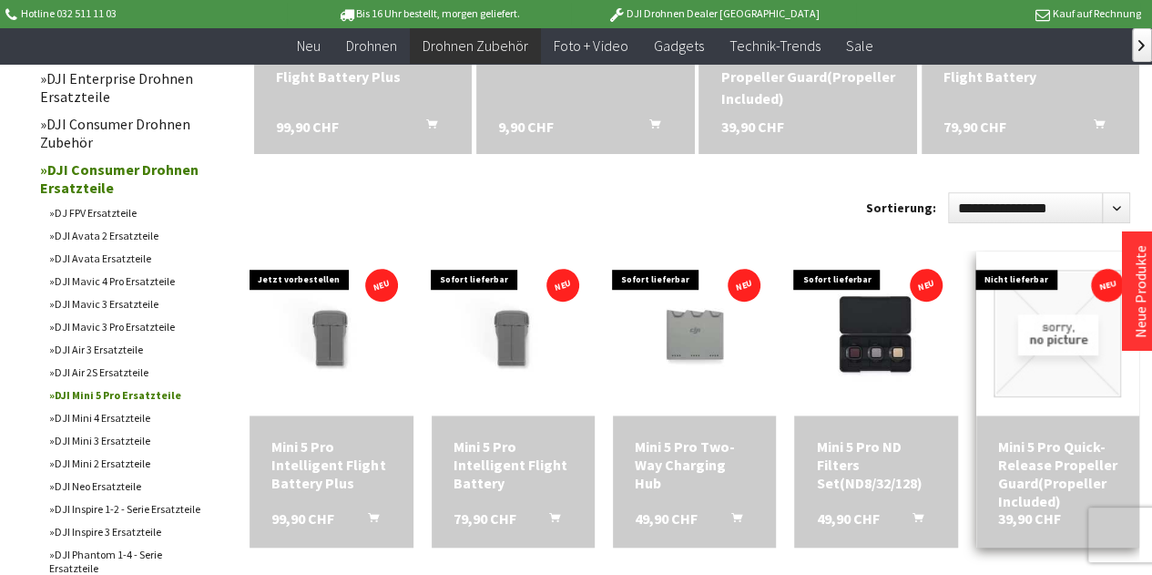
click at [1057, 374] on img at bounding box center [1056, 333] width 127 height 127
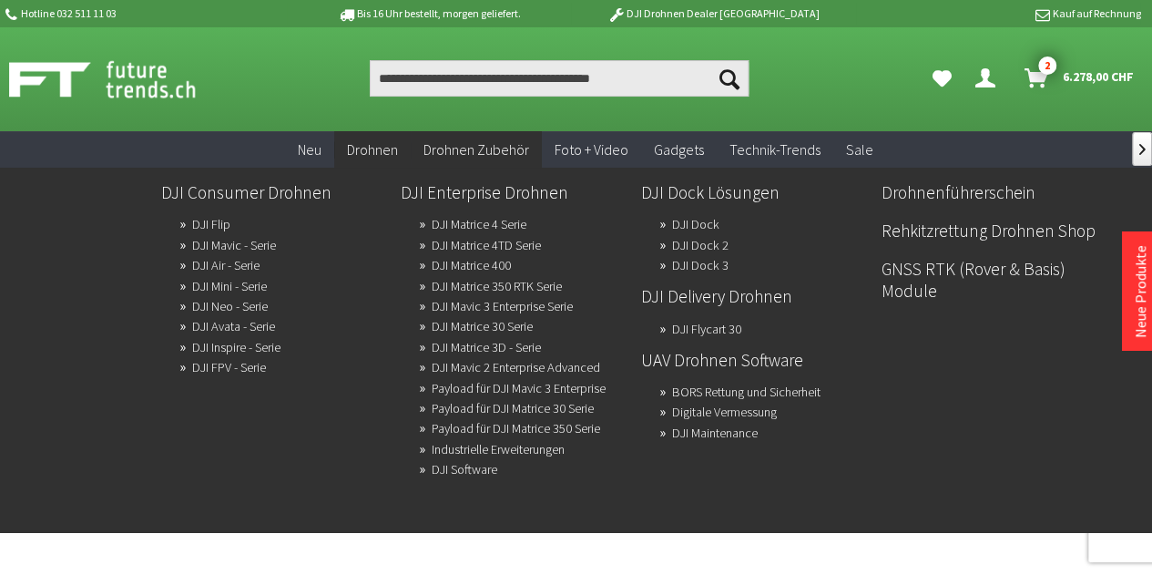
click at [1074, 80] on span "6.278,00 CHF" at bounding box center [1098, 76] width 71 height 29
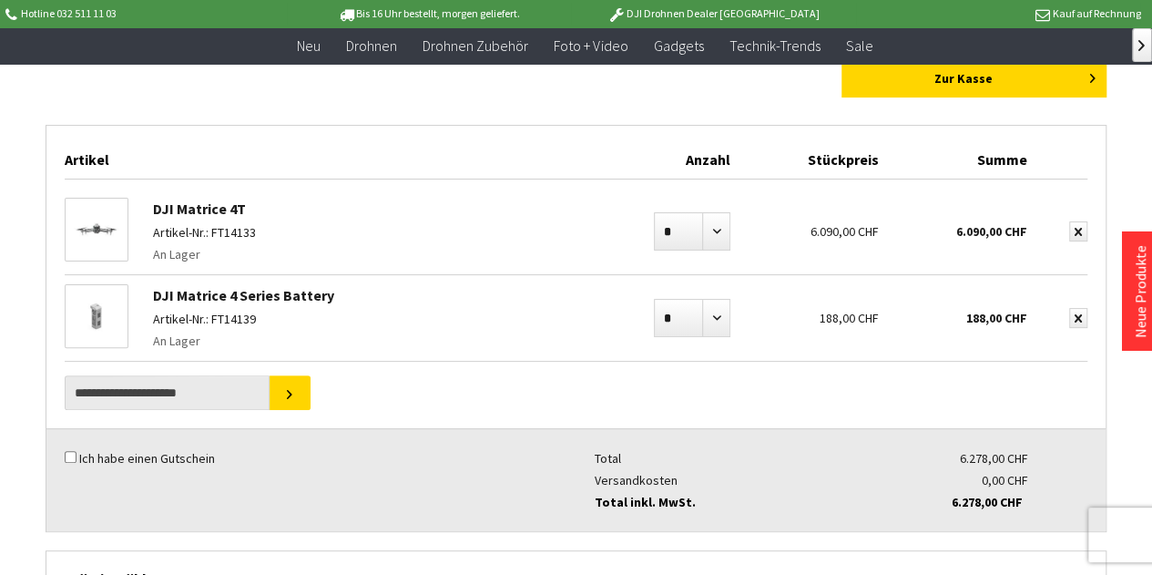
scroll to position [118, 0]
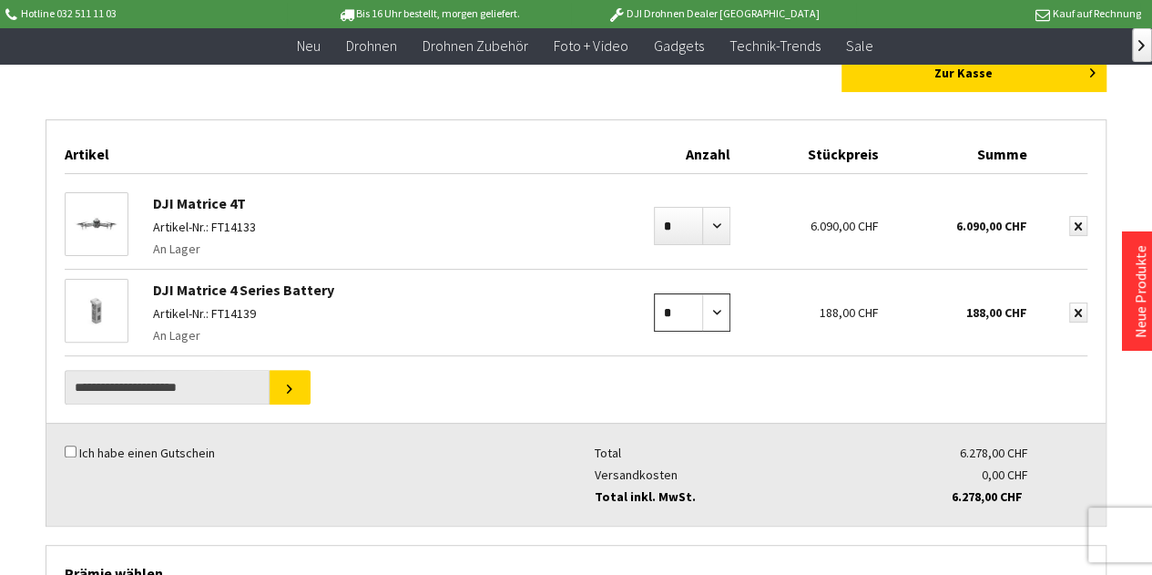
click at [721, 310] on select "* * * * * * * * * ** ** ** ** ** ** ** ** ** ** **" at bounding box center [692, 312] width 76 height 38
select select "*"
click at [654, 293] on select "* * * * * * * * * ** ** ** ** ** ** ** ** ** ** **" at bounding box center [692, 312] width 76 height 38
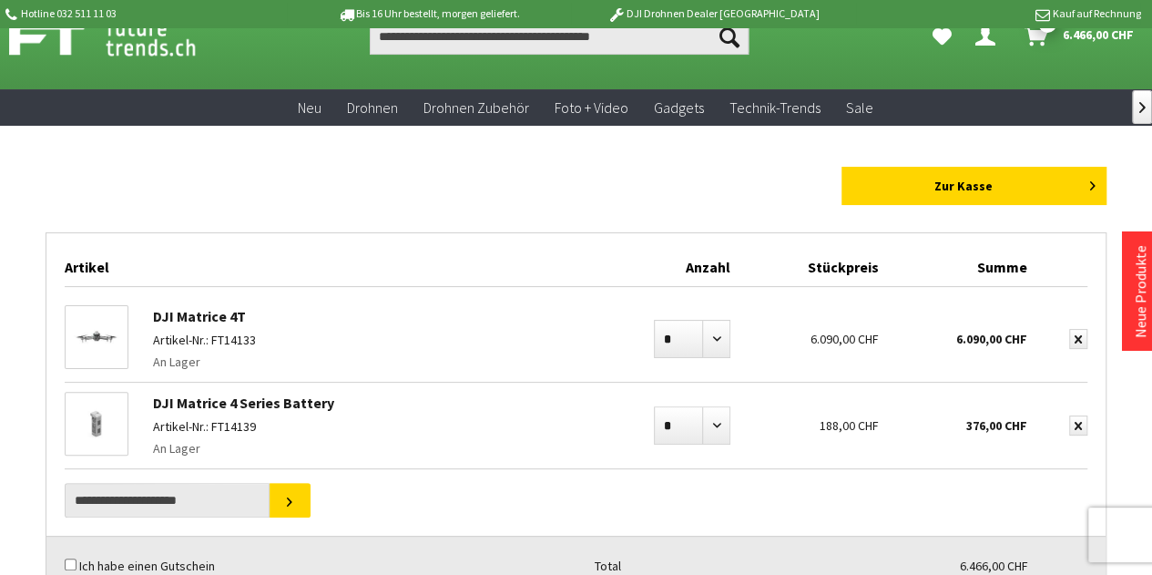
scroll to position [20, 0]
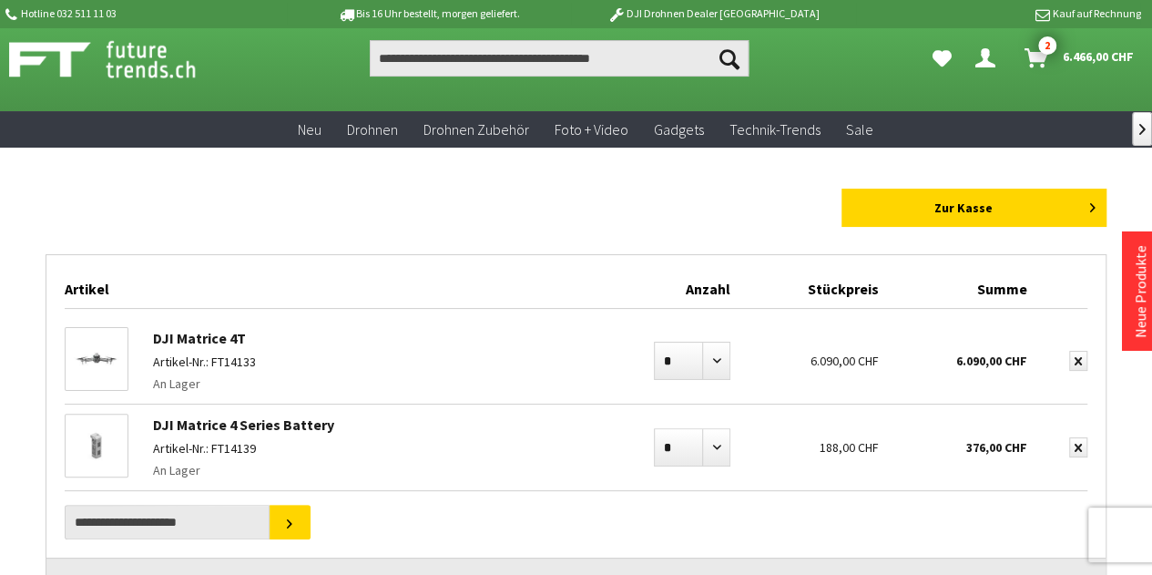
click at [1078, 60] on span "6.466,00 CHF" at bounding box center [1098, 56] width 71 height 29
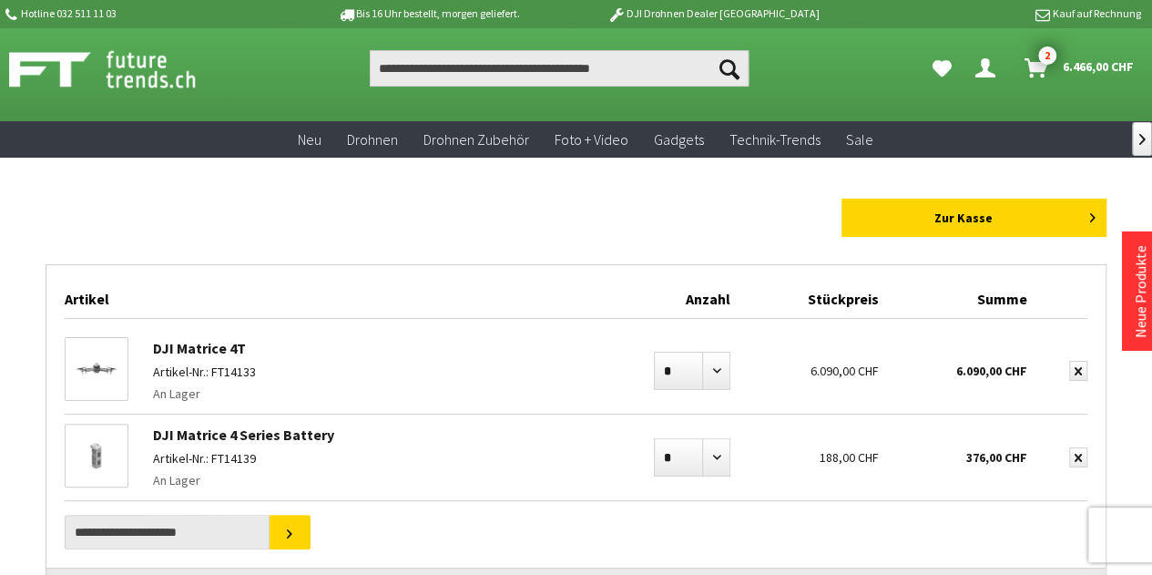
scroll to position [11, 0]
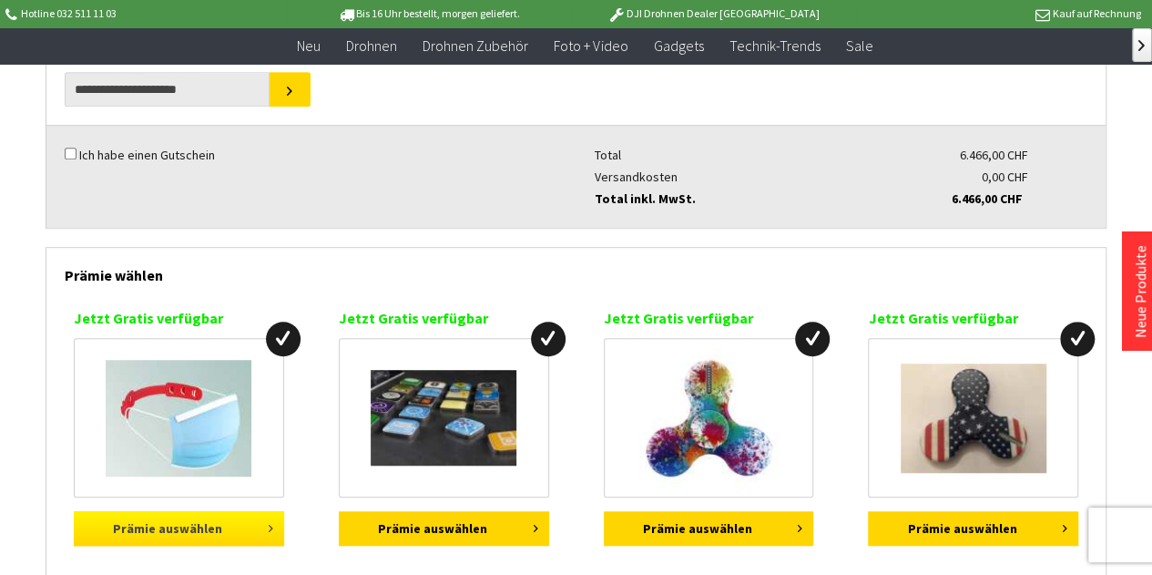
click at [86, 511] on button "Prämie auswählen" at bounding box center [179, 528] width 210 height 35
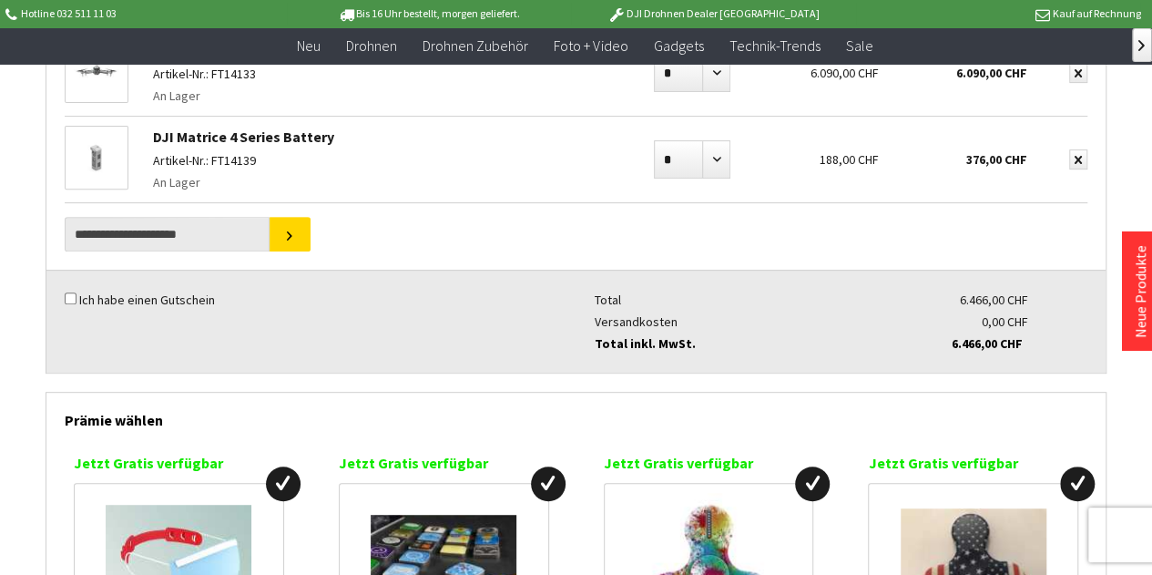
scroll to position [0, 0]
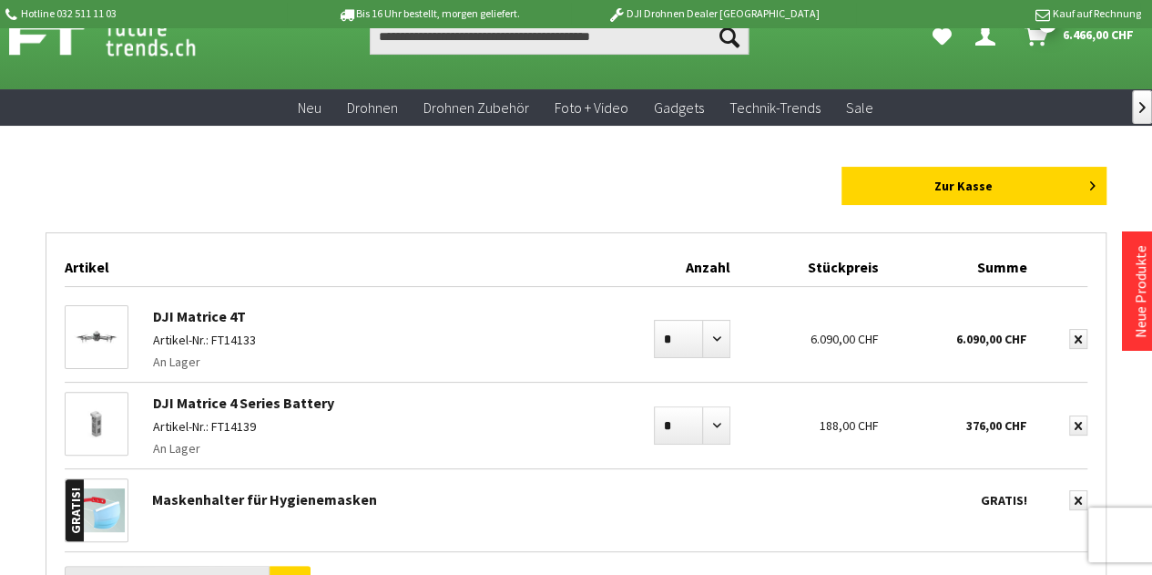
scroll to position [46, 0]
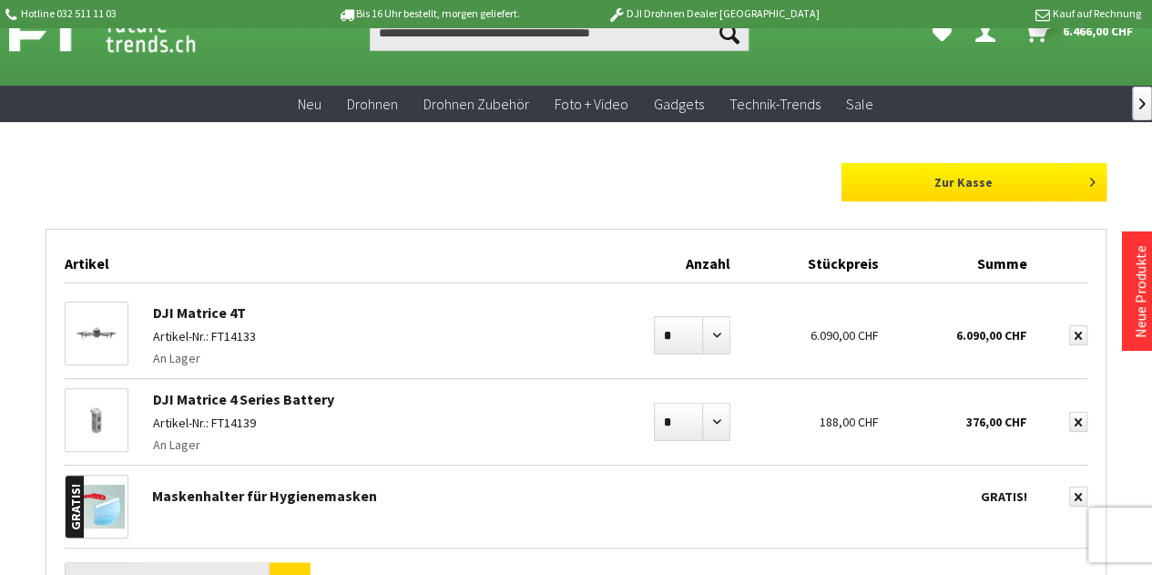
click at [1012, 177] on link "Zur Kasse" at bounding box center [973, 182] width 265 height 38
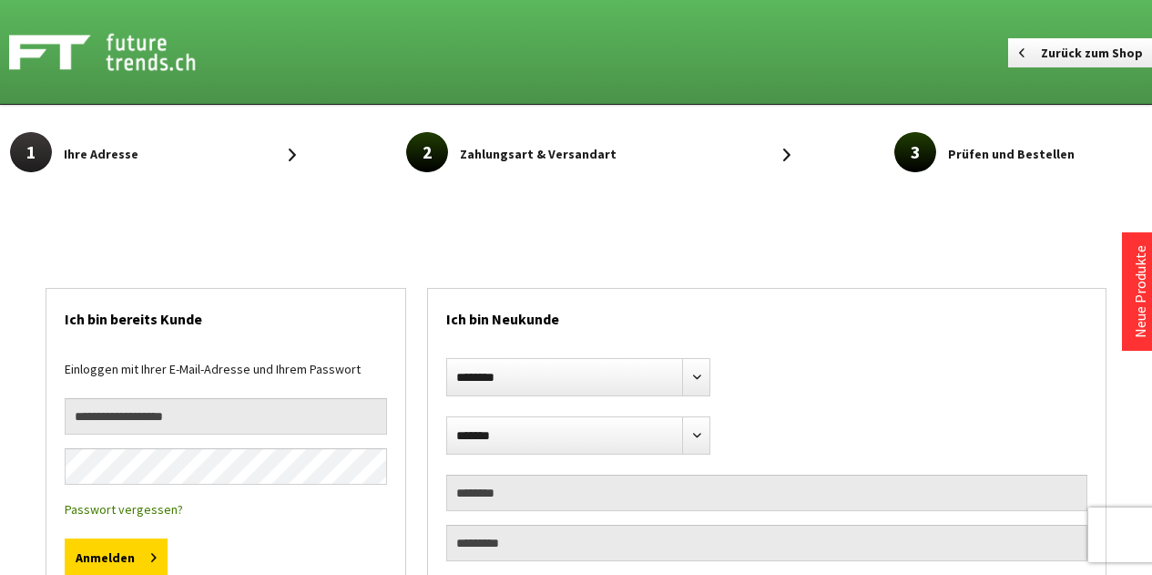
select select "**"
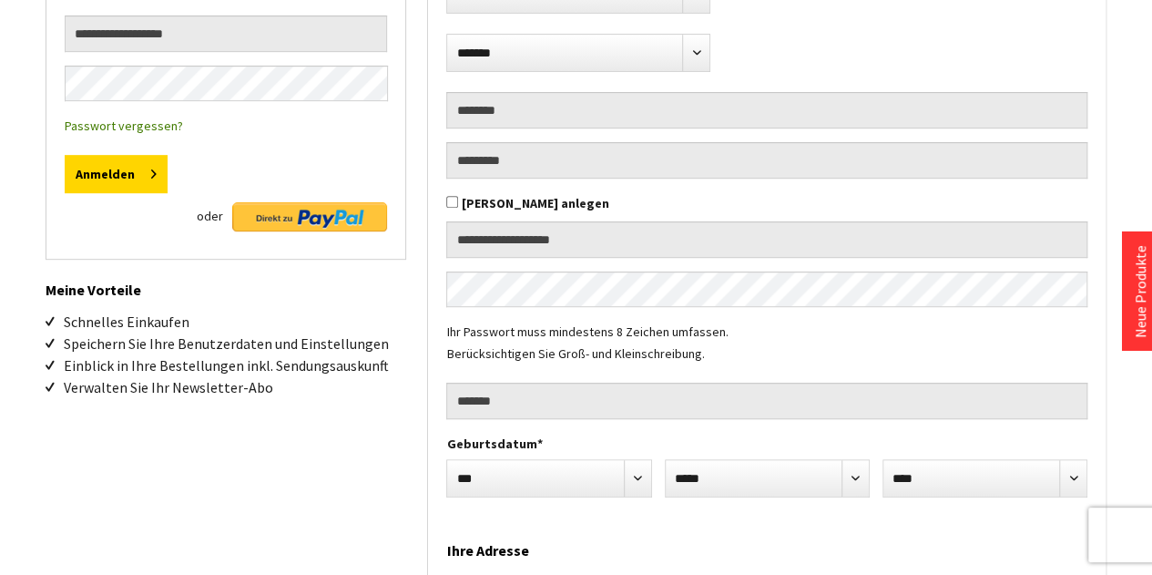
scroll to position [388, 0]
